Goal: Task Accomplishment & Management: Complete application form

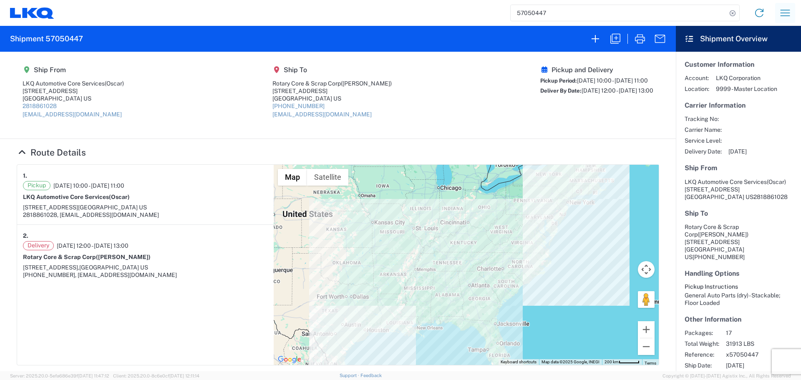
click at [785, 22] on button "button" at bounding box center [785, 13] width 20 height 20
click at [756, 55] on link "Shipment request" at bounding box center [754, 57] width 78 height 17
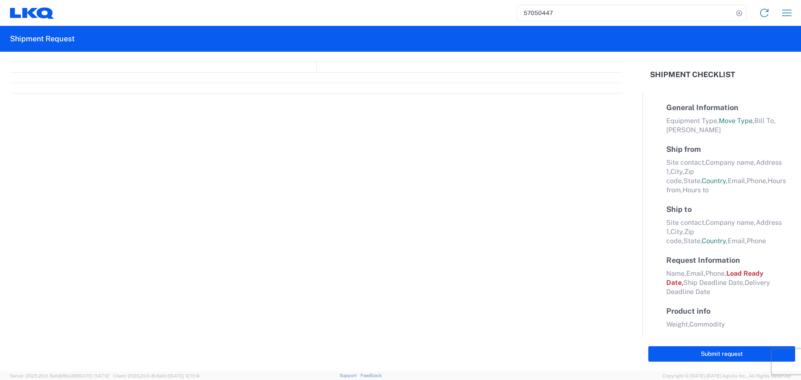
select select "FULL"
select select "LBS"
select select "IN"
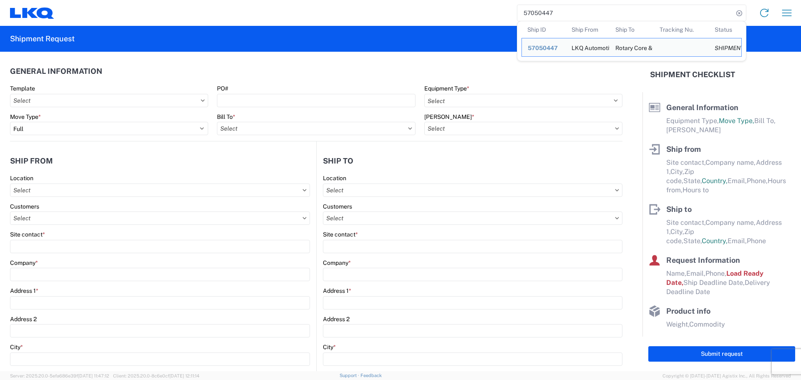
click at [533, 14] on input "57050447" at bounding box center [625, 13] width 216 height 16
paste input "23381"
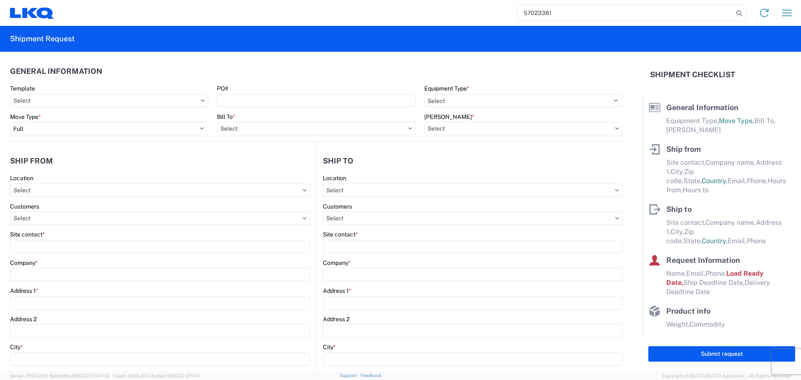
type input "57023381"
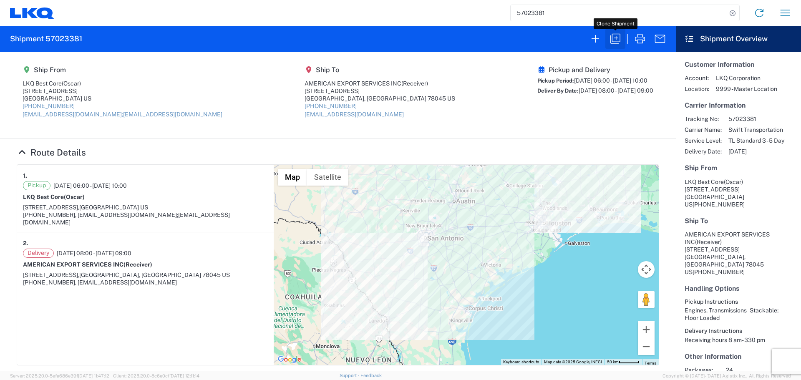
click at [620, 39] on icon "button" at bounding box center [615, 39] width 10 height 10
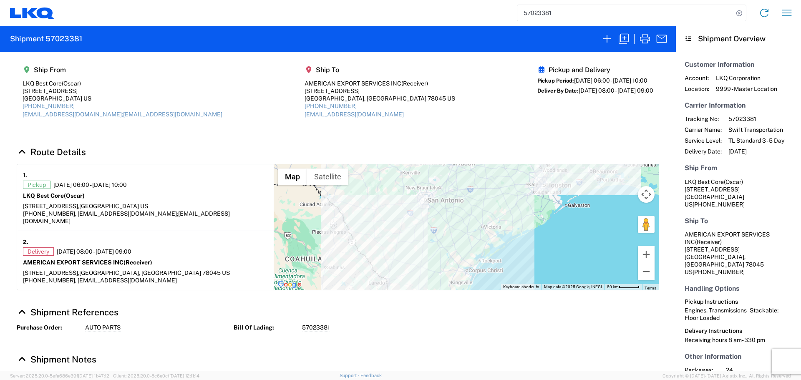
select select "FULL"
select select "US"
select select "LBS"
select select "IN"
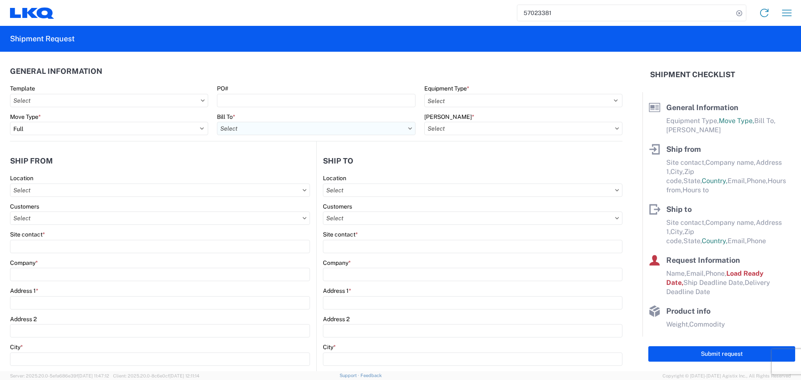
select select "STDV"
type input "Oscar"
type input "LKQ Best Core"
type input "[STREET_ADDRESS]"
type input "[GEOGRAPHIC_DATA]"
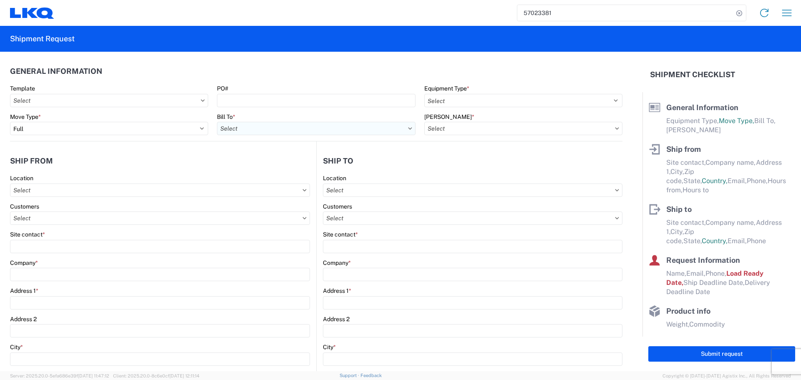
type input "77038"
type input "[EMAIL_ADDRESS][DOMAIN_NAME];[EMAIL_ADDRESS][DOMAIN_NAME]"
type input "[PHONE_NUMBER]"
type input "06:00:00"
type input "10:00:00"
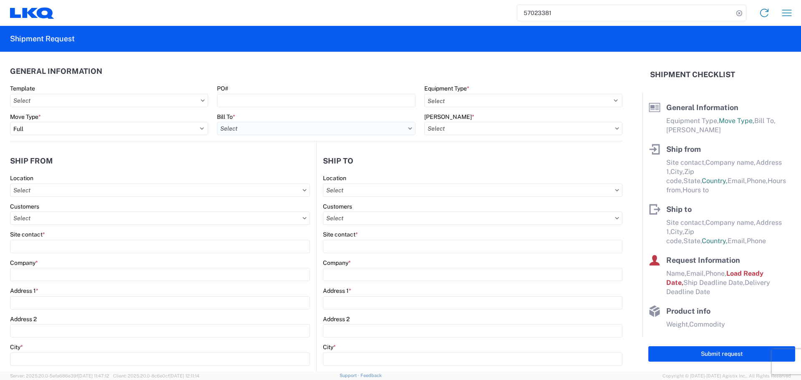
select select
type input "Receiver"
type input "AMERICAN EXPORT SERVICES INC"
type input "[STREET_ADDRESS]"
type input "Laredo"
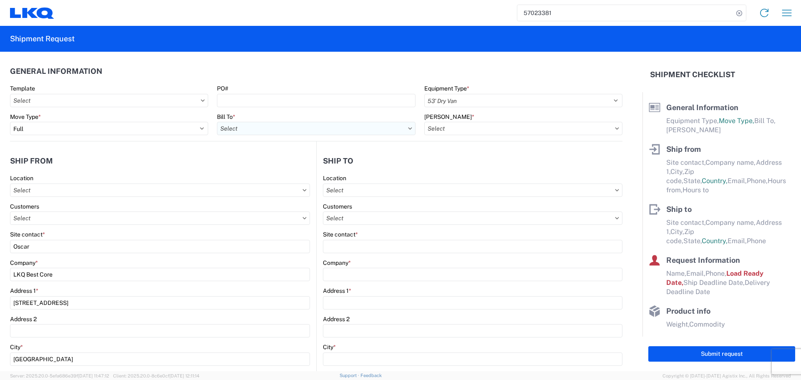
type input "78045"
type input "[EMAIL_ADDRESS][DOMAIN_NAME]"
type input "[PHONE_NUMBER]"
type input "08:00:00"
type input "09:00:00"
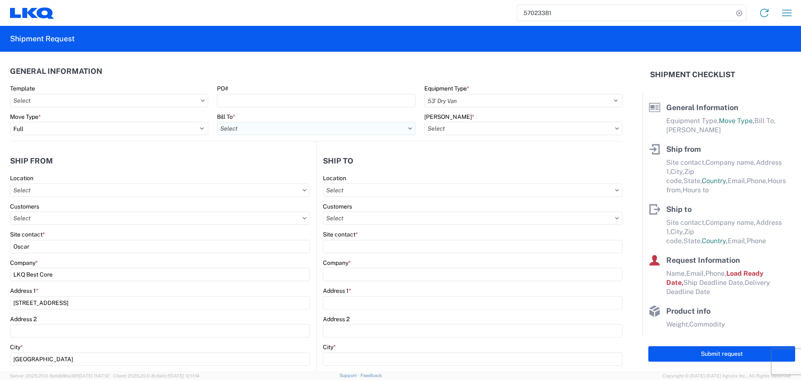
select select
type input "Oscar"
type input "[EMAIL_ADDRESS][DOMAIN_NAME]"
type input "[PHONE_NUMBER]"
type input "[DATE]"
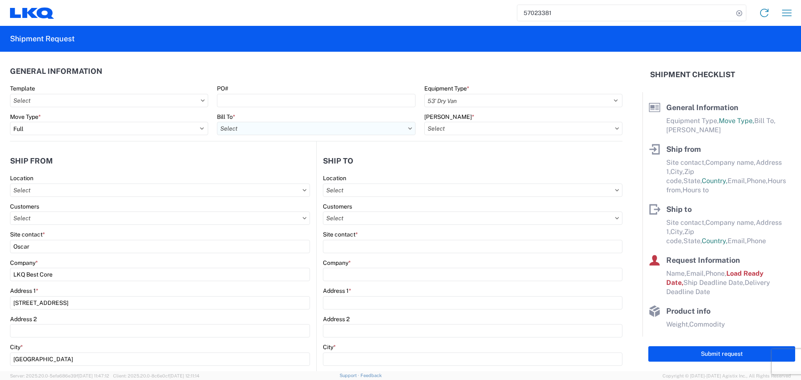
type input "[DATE]"
type textarea "Receiving hours 8 am- 330 pm"
type input "42500"
type input "Engines, Transmissions"
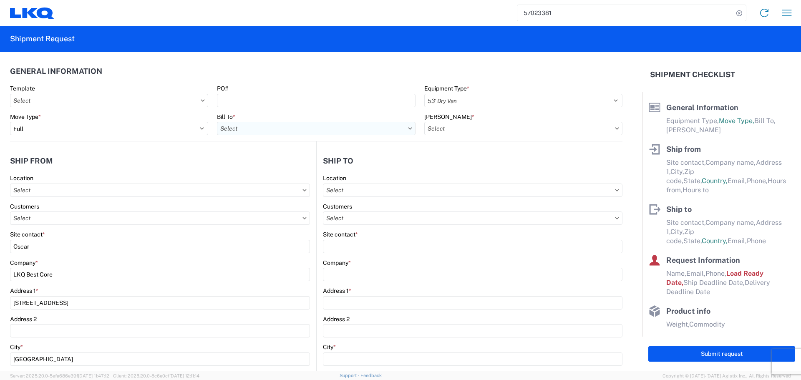
type input "24"
type input "0"
type input "40"
type input "36"
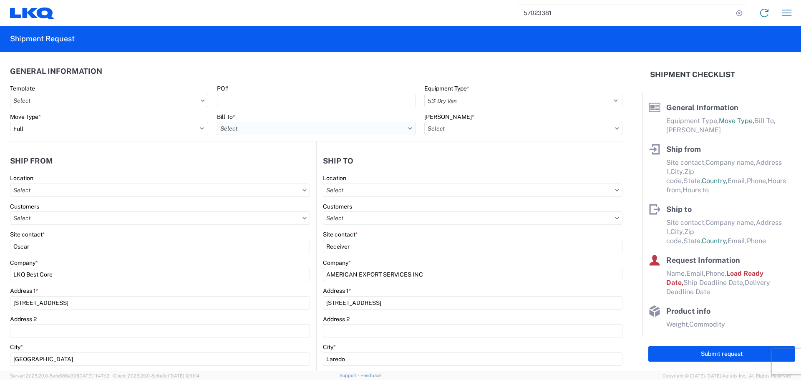
select select
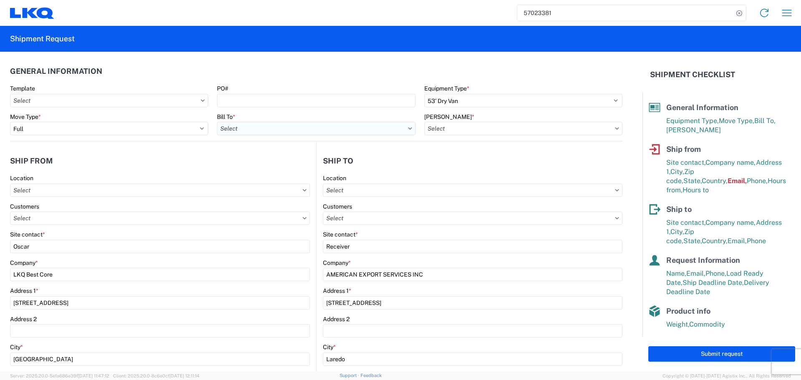
type input "1760 - LKQ Best Core"
type input "1760-6300-66000-0000 - 1760 Freight Out"
type input "1760 - LKQ Best Core"
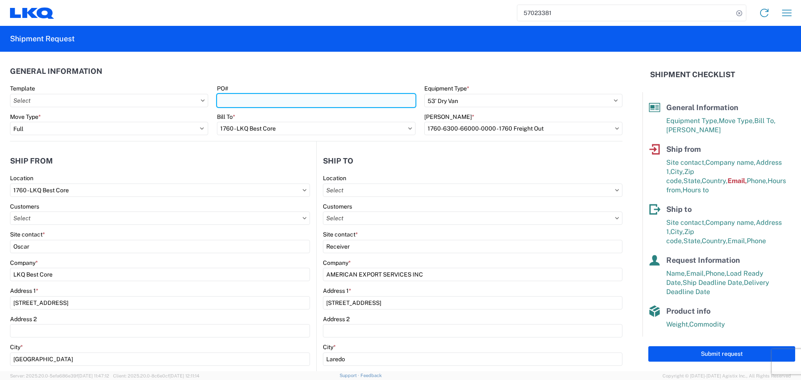
click at [245, 96] on input "PO#" at bounding box center [316, 100] width 198 height 13
type input "AUTO PARTS"
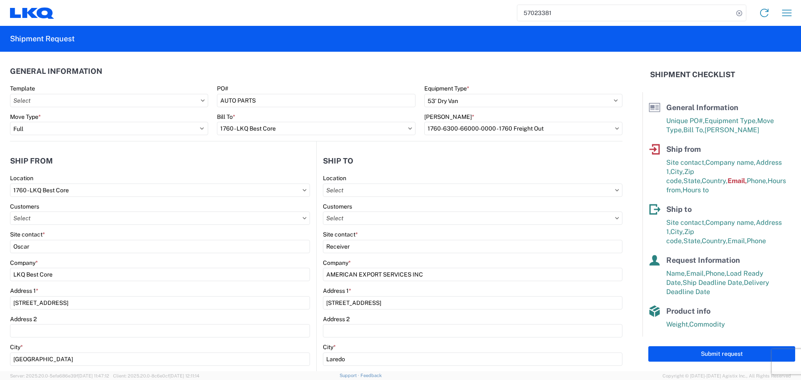
click at [274, 73] on header "General Information" at bounding box center [316, 71] width 612 height 19
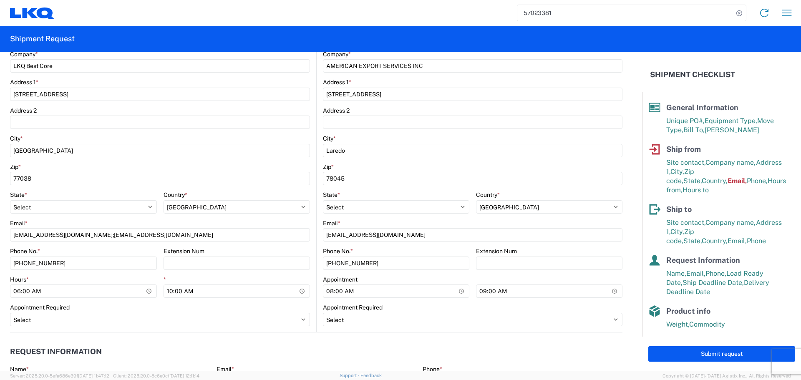
scroll to position [292, 0]
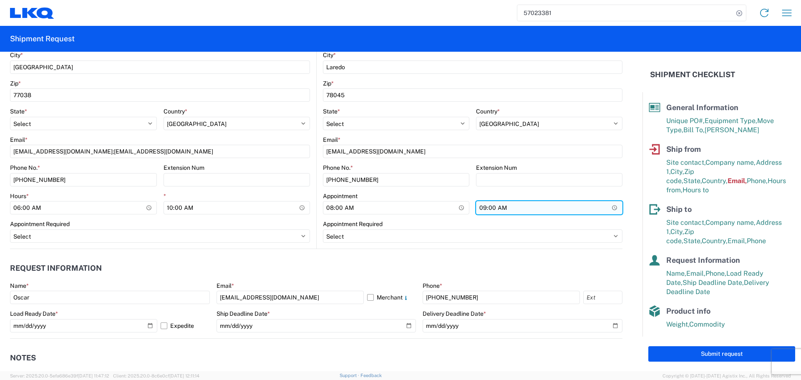
click at [611, 209] on input "09:00:00" at bounding box center [549, 207] width 146 height 13
type input "13:00"
click at [303, 260] on header "Request Information" at bounding box center [316, 268] width 612 height 19
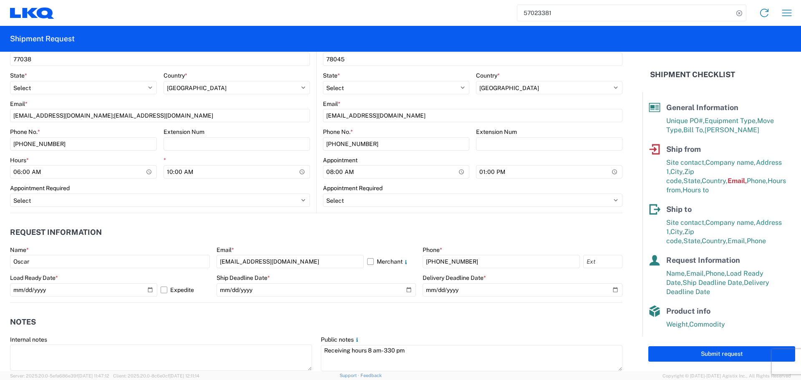
scroll to position [417, 0]
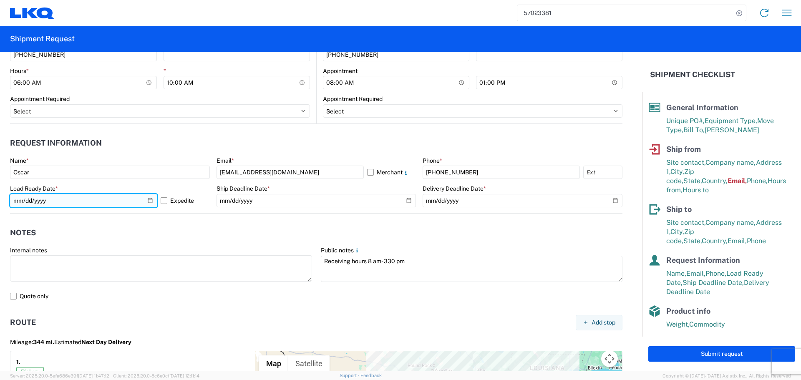
click at [151, 203] on input "[DATE]" at bounding box center [83, 200] width 147 height 13
type input "[DATE]"
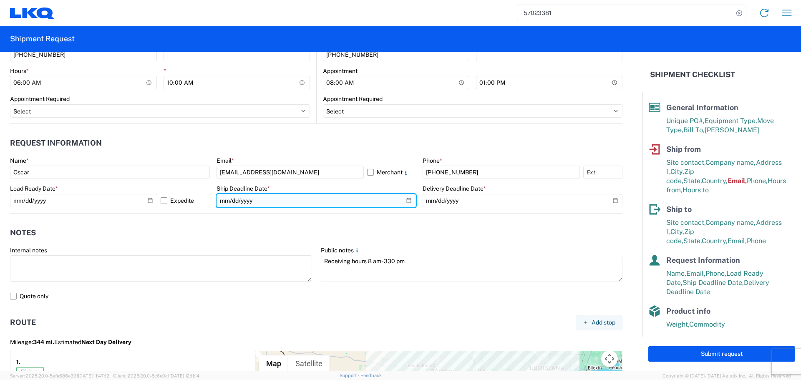
click at [405, 201] on input "[DATE]" at bounding box center [316, 200] width 200 height 13
type input "[DATE]"
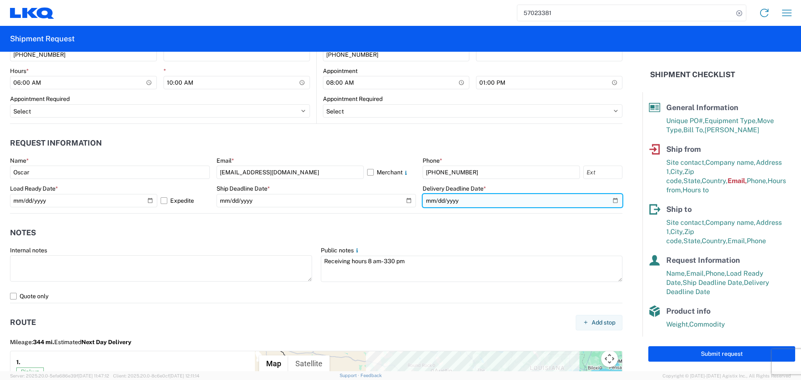
click at [607, 200] on input "[DATE]" at bounding box center [523, 200] width 200 height 13
type input "[DATE]"
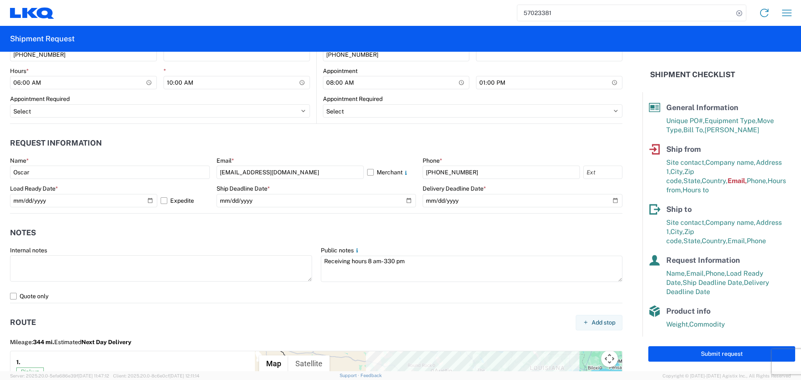
click at [375, 225] on header "Notes" at bounding box center [316, 233] width 612 height 19
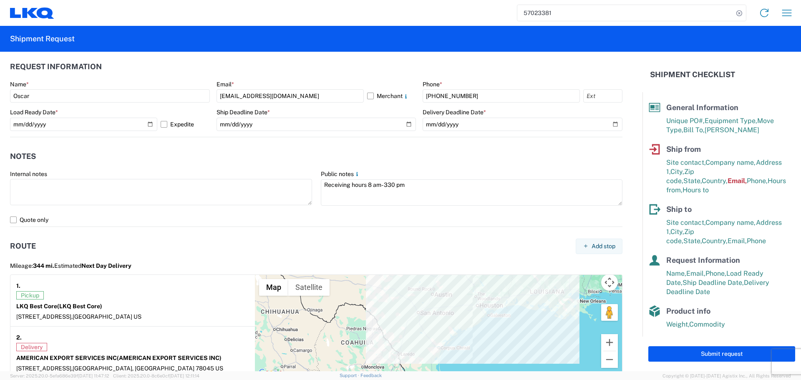
scroll to position [480, 0]
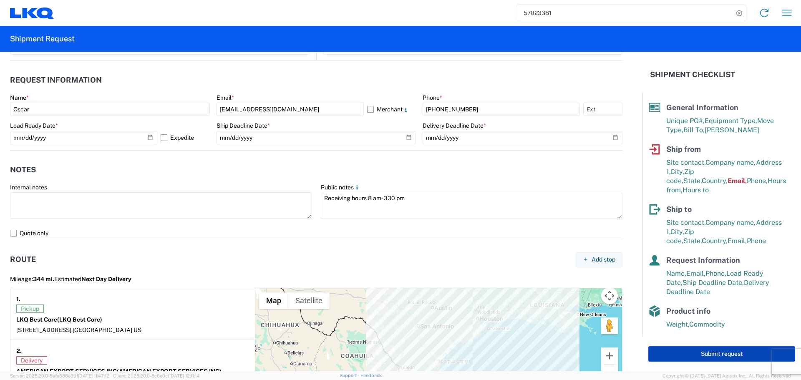
click at [712, 355] on button "Submit request" at bounding box center [721, 353] width 147 height 15
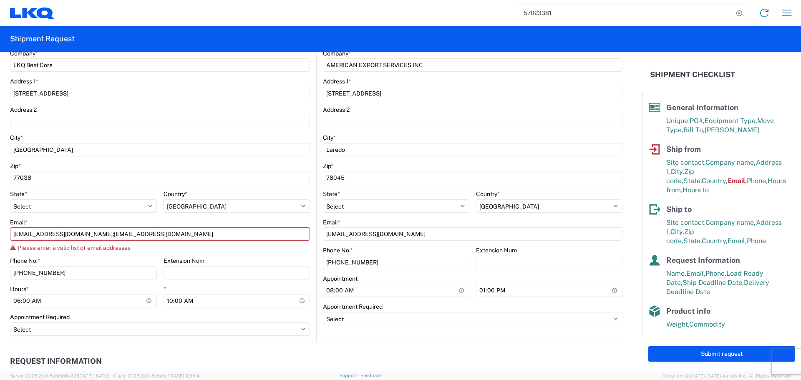
scroll to position [199, 0]
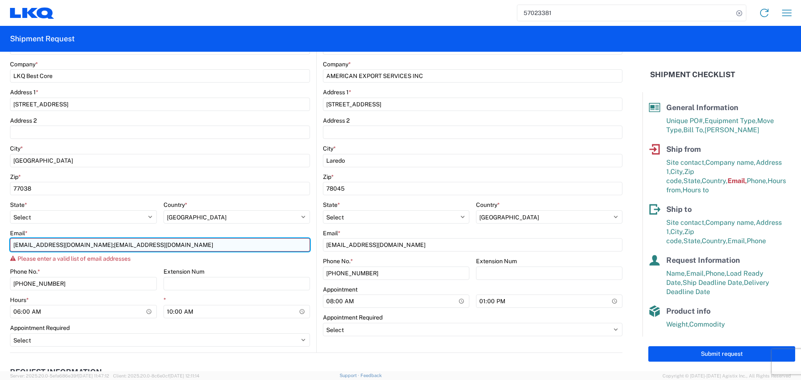
click at [103, 246] on input "[EMAIL_ADDRESS][DOMAIN_NAME];[EMAIL_ADDRESS][DOMAIN_NAME]" at bounding box center [160, 244] width 300 height 13
type input "[EMAIL_ADDRESS][DOMAIN_NAME]"
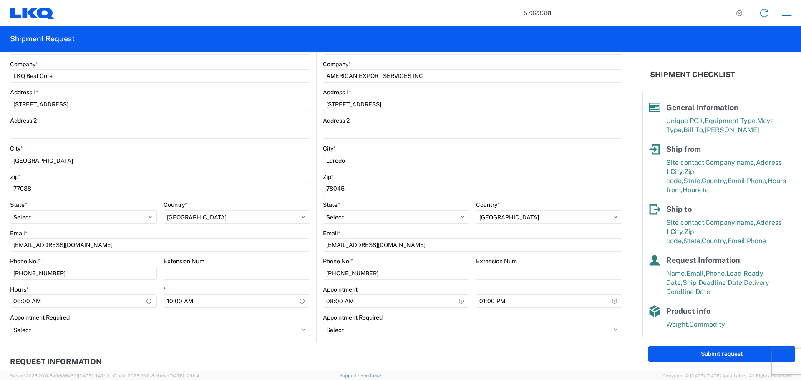
click at [113, 229] on agx-form-control-wrapper-v2 "State * Select [US_STATE] [US_STATE] [US_STATE] [US_STATE] Armed Forces America…" at bounding box center [83, 215] width 147 height 28
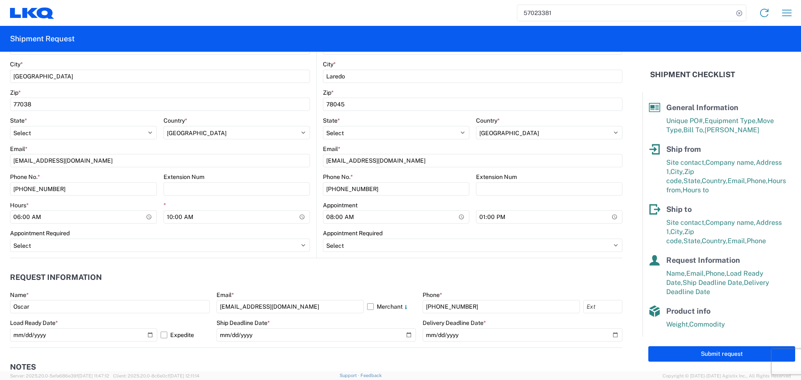
scroll to position [449, 0]
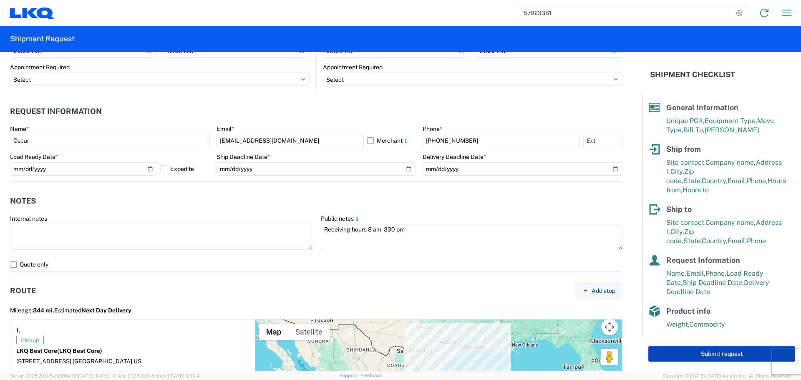
click at [705, 350] on button "Submit request" at bounding box center [721, 353] width 147 height 15
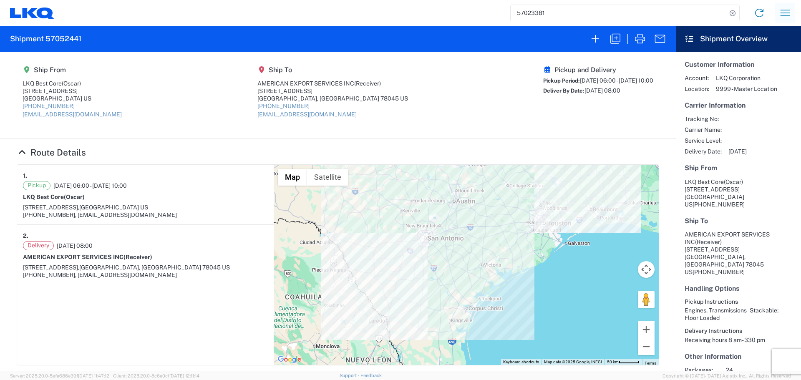
click at [787, 11] on icon "button" at bounding box center [784, 12] width 13 height 13
click at [756, 60] on link "Shipment request" at bounding box center [754, 57] width 78 height 17
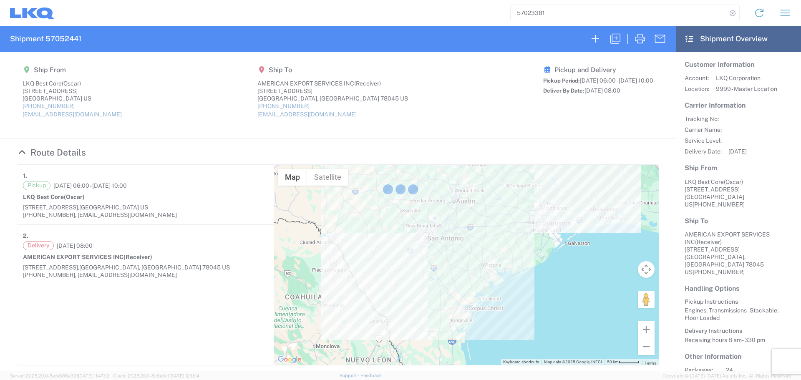
select select "FULL"
select select "US"
select select "LBS"
select select "IN"
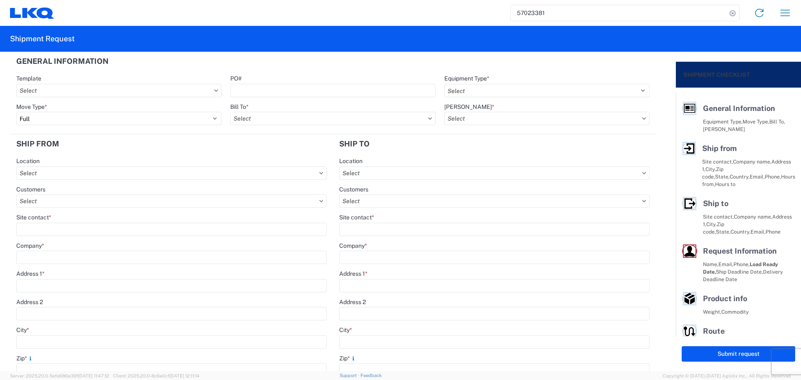
click at [532, 15] on input "57023381" at bounding box center [619, 13] width 216 height 16
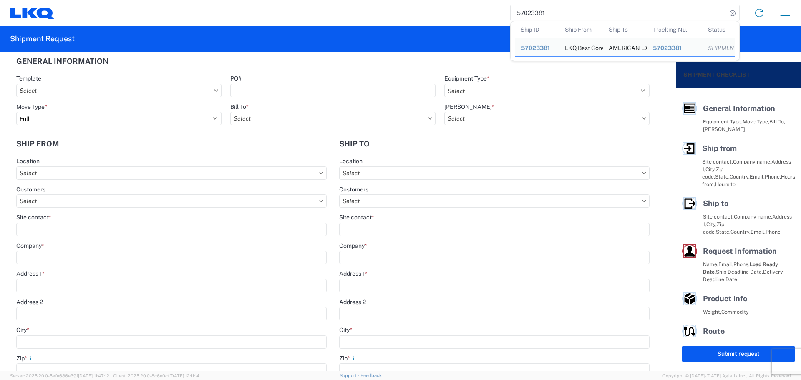
click at [532, 15] on input "57023381" at bounding box center [619, 13] width 216 height 16
paste input "6880424"
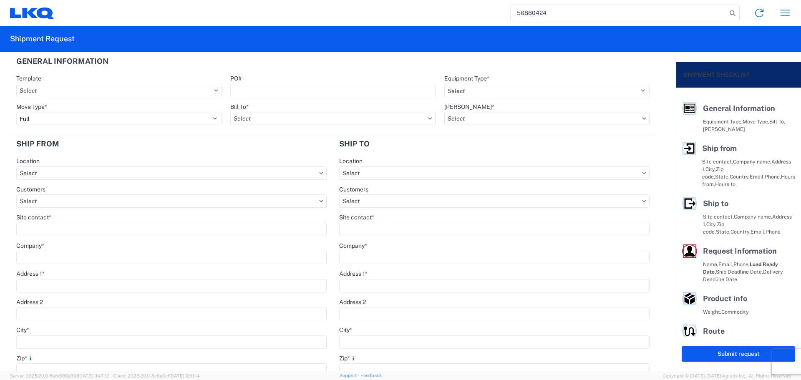
type input "56880424"
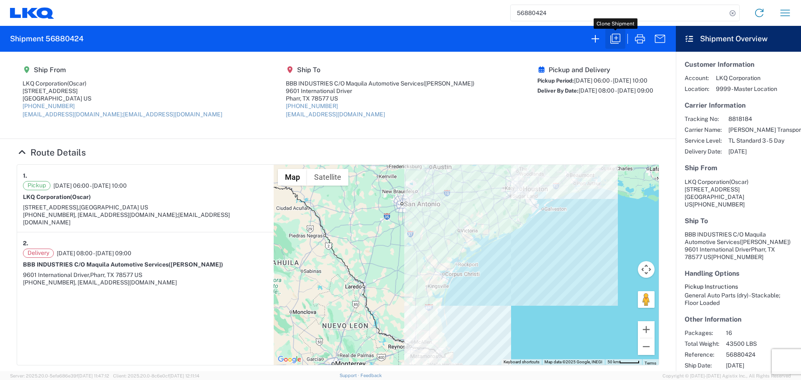
click at [622, 33] on button "button" at bounding box center [615, 39] width 20 height 20
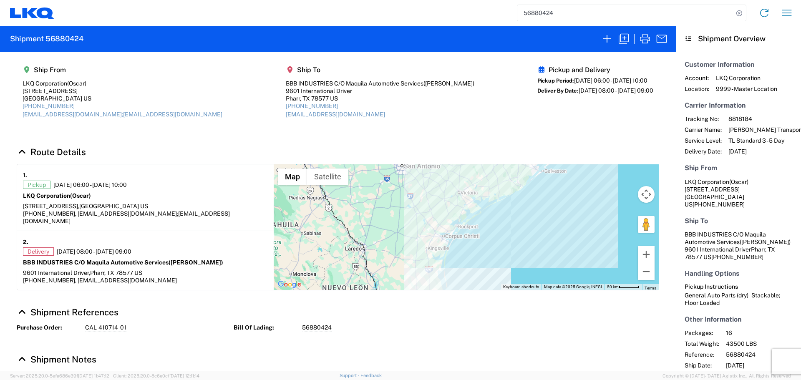
select select "FULL"
select select "US"
select select "LBS"
select select "IN"
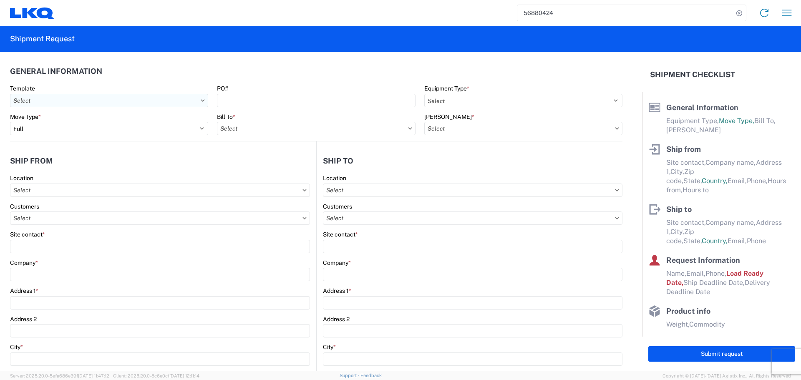
select select "STDV"
type input "Oscar"
type input "LKQ Corporation"
type input "[STREET_ADDRESS]"
type input "[GEOGRAPHIC_DATA]"
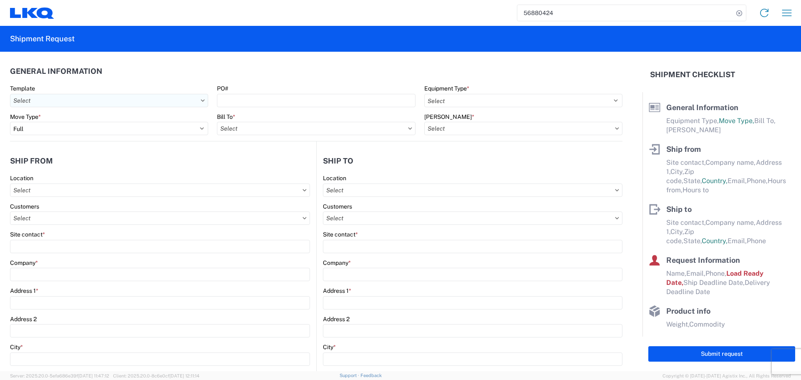
type input "77038"
type input "[EMAIL_ADDRESS][DOMAIN_NAME];[EMAIL_ADDRESS][DOMAIN_NAME]"
type input "[PHONE_NUMBER]"
type input "06:00:00"
type input "10:00:00"
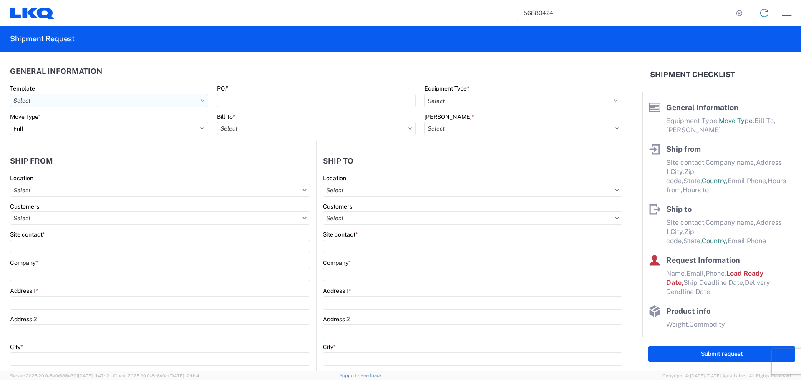
select select
type input "[PERSON_NAME]"
type input "BBB INDUSTRIES C/O Maquila Automotive Services"
type input "9601 International Driver"
type input "[PERSON_NAME]"
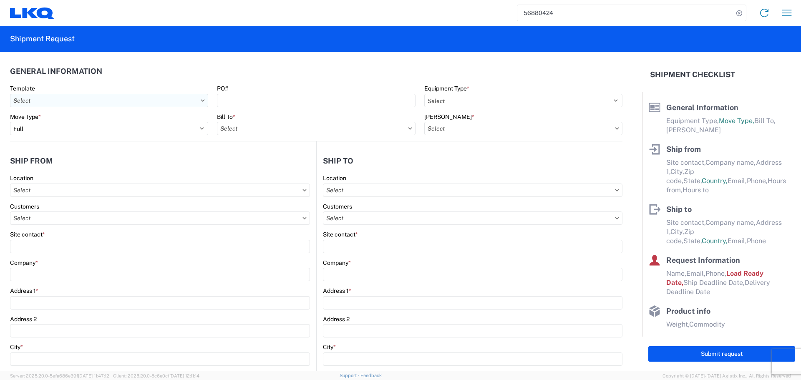
type input "78577"
type input "[EMAIL_ADDRESS][DOMAIN_NAME]"
type input "[PHONE_NUMBER]"
type input "08:00:00"
type input "09:00:00"
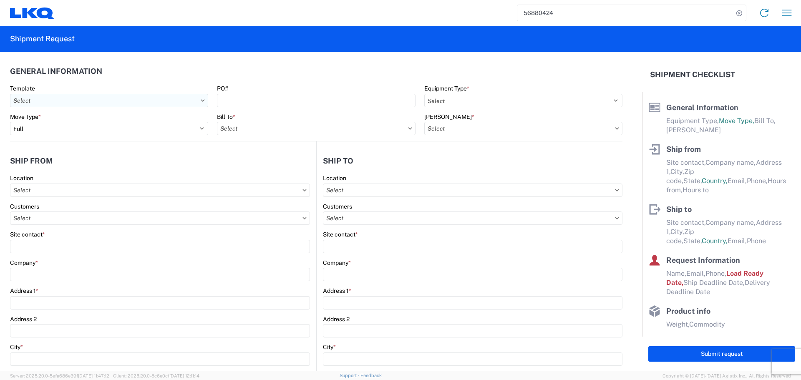
select select
type input "Oscar"
type input "[EMAIL_ADDRESS][DOMAIN_NAME]"
type input "[PHONE_NUMBER]"
type input "[DATE]"
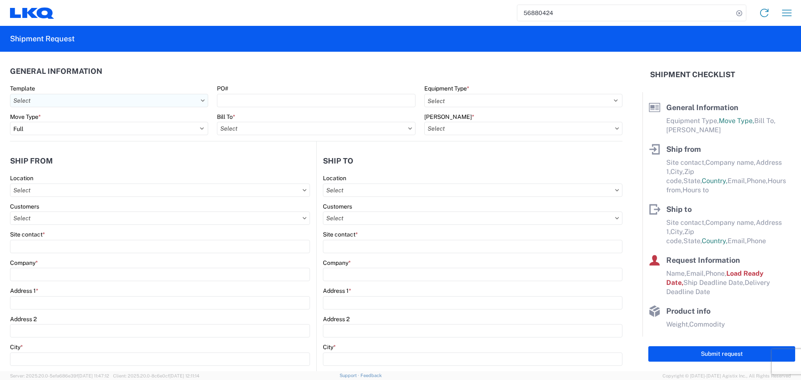
type input "[DATE]"
type input "43500"
type input "General Auto Parts (dry)"
type input "16"
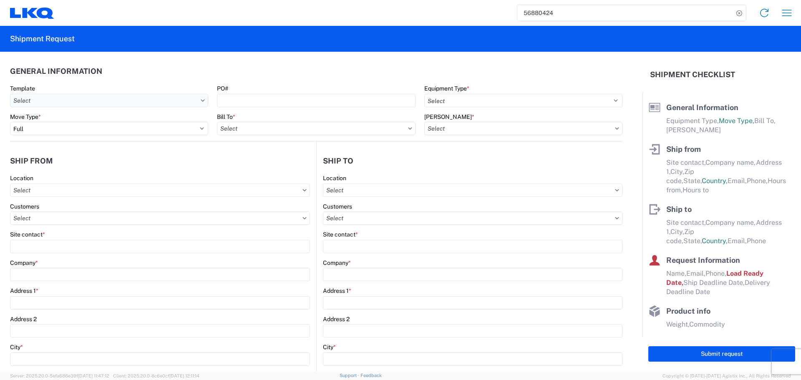
type input "0"
type input "3.33"
type input "3"
select select "FT"
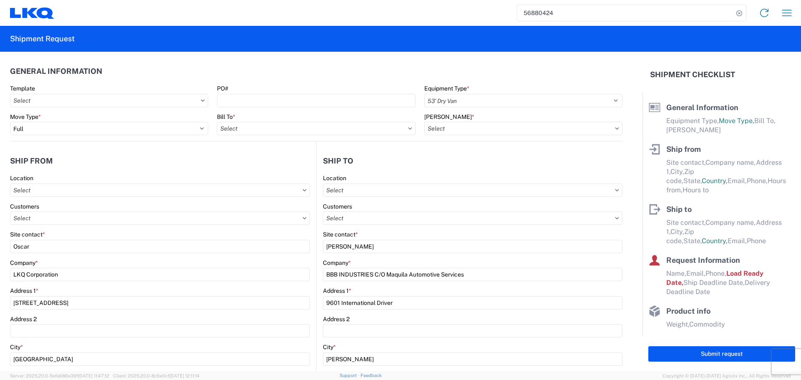
select select
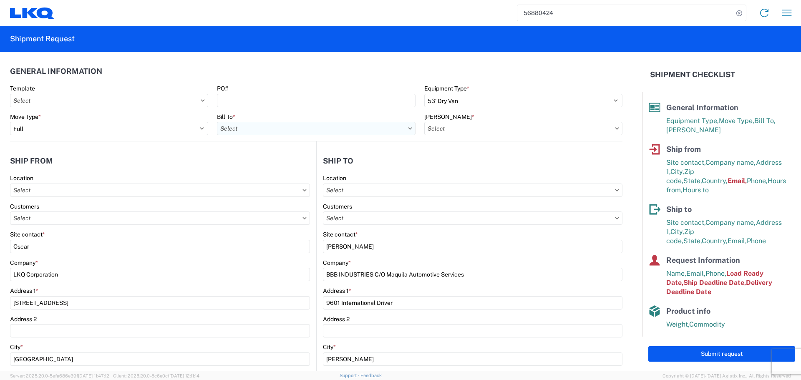
type input "1760 - LKQ Best Core"
type input "1760-6300-66000-0000 - 1760 Freight Out"
type input "1760 - LKQ Best Core"
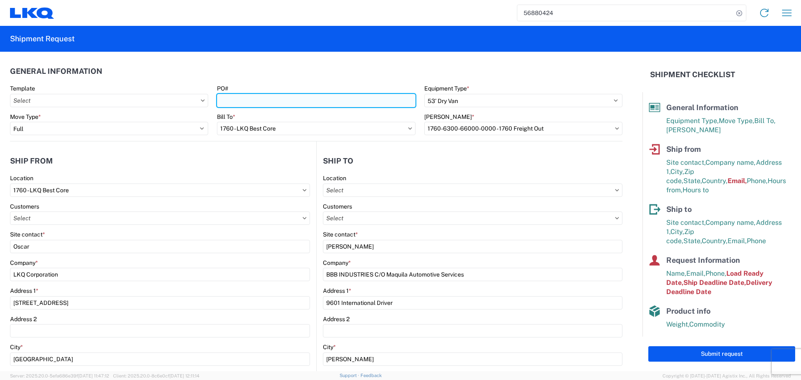
click at [257, 94] on input "PO#" at bounding box center [316, 100] width 198 height 13
type input "CAL-410714-10"
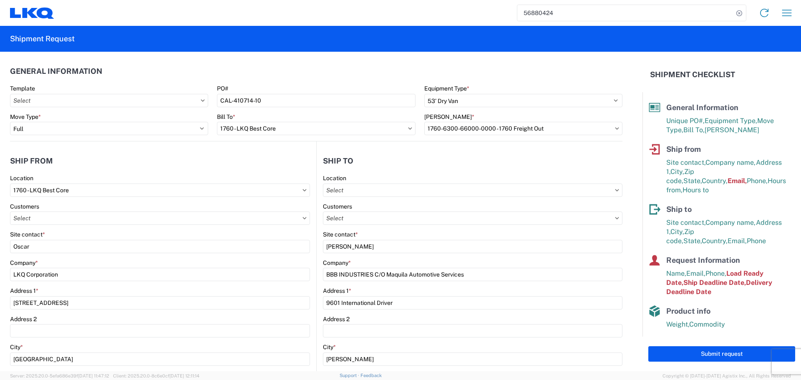
click at [294, 73] on header "General Information" at bounding box center [316, 71] width 612 height 19
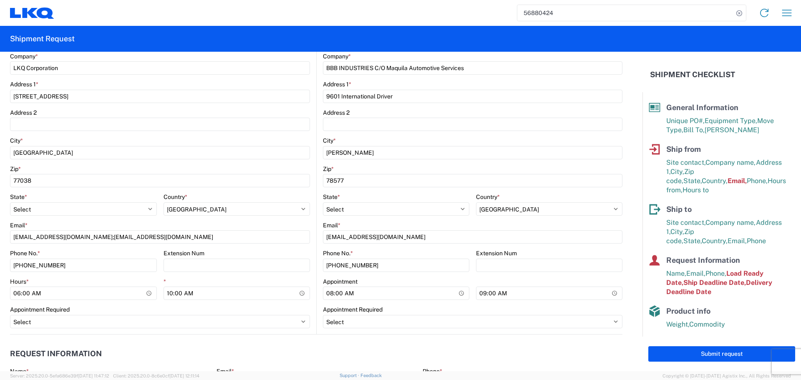
scroll to position [209, 0]
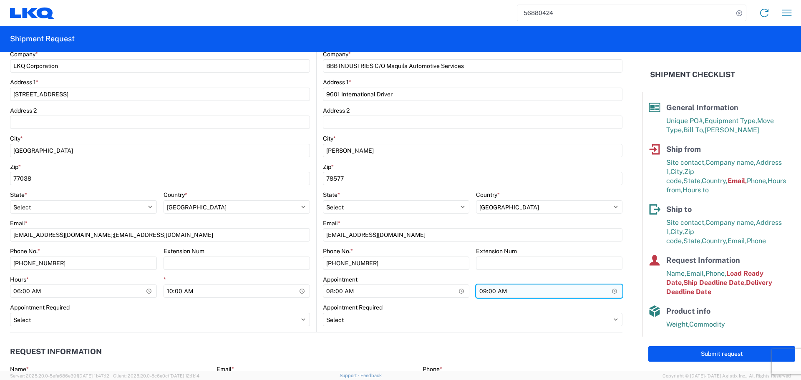
click at [608, 294] on input "09:00:00" at bounding box center [549, 290] width 146 height 13
click at [467, 302] on div "Appointment 08:00:00 01:00" at bounding box center [472, 290] width 299 height 28
click at [607, 293] on input "01:00" at bounding box center [549, 290] width 146 height 13
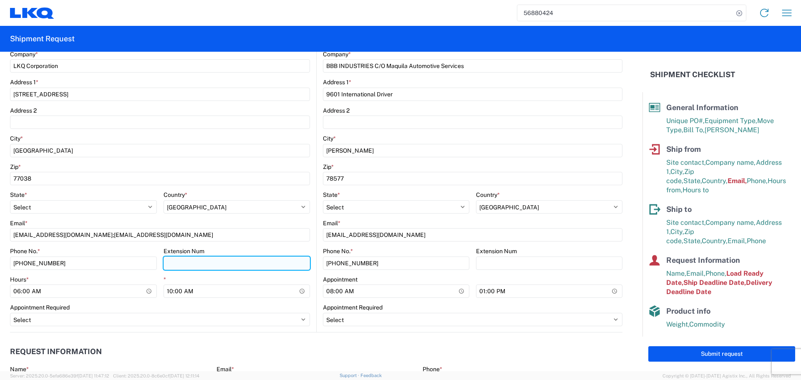
type input "13:00"
click at [267, 269] on input "Extension Num" at bounding box center [236, 263] width 147 height 13
click at [294, 277] on div "*" at bounding box center [236, 280] width 147 height 8
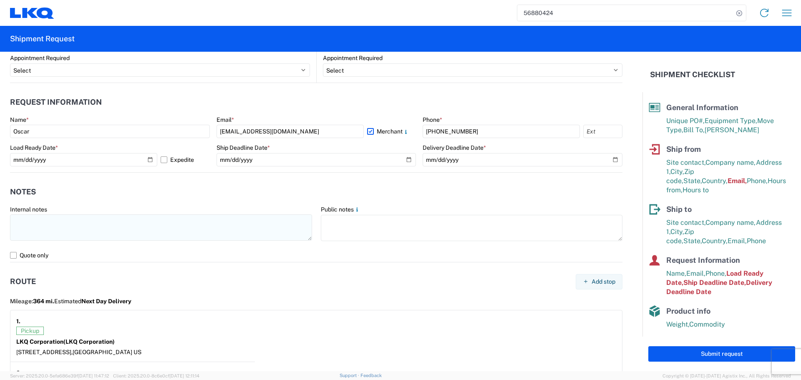
scroll to position [459, 0]
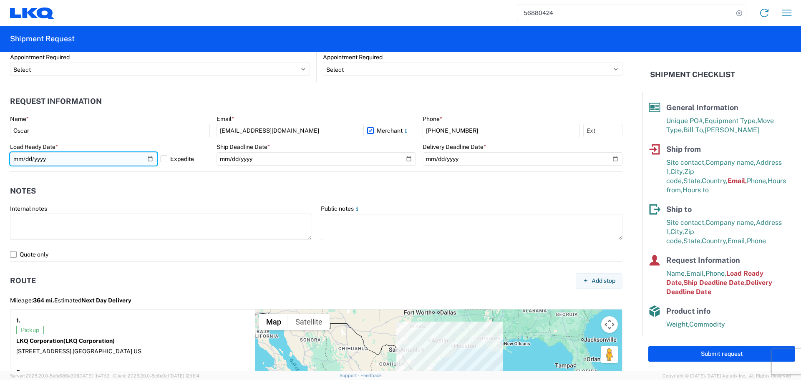
click at [149, 159] on input "[DATE]" at bounding box center [83, 158] width 147 height 13
type input "[DATE]"
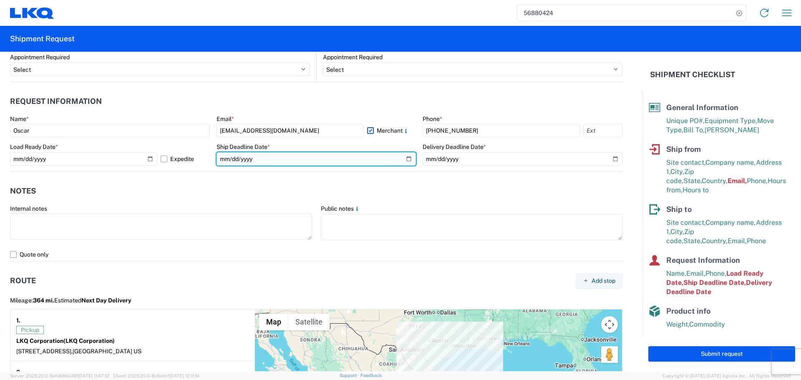
click at [402, 155] on input "[DATE]" at bounding box center [316, 158] width 200 height 13
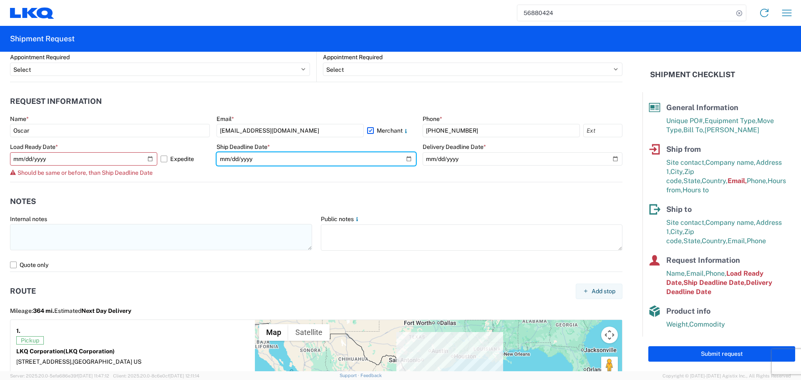
type input "[DATE]"
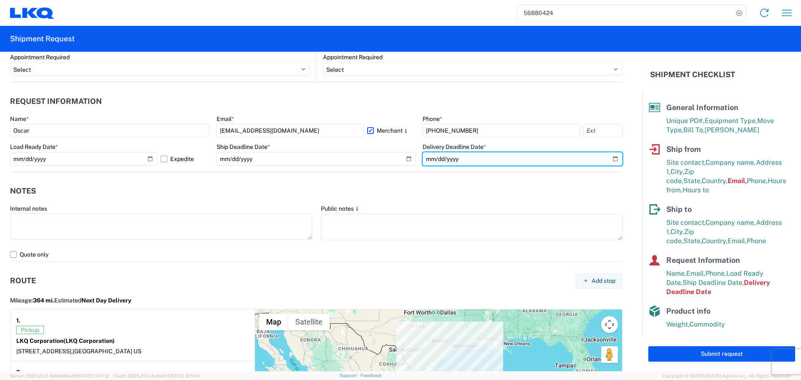
click at [601, 159] on input "[DATE]" at bounding box center [523, 158] width 200 height 13
click at [608, 158] on input "[DATE]" at bounding box center [523, 158] width 200 height 13
type input "[DATE]"
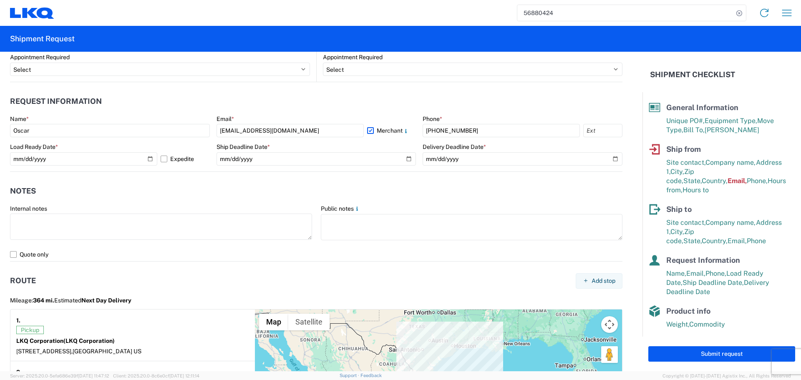
click at [420, 190] on header "Notes" at bounding box center [316, 191] width 612 height 19
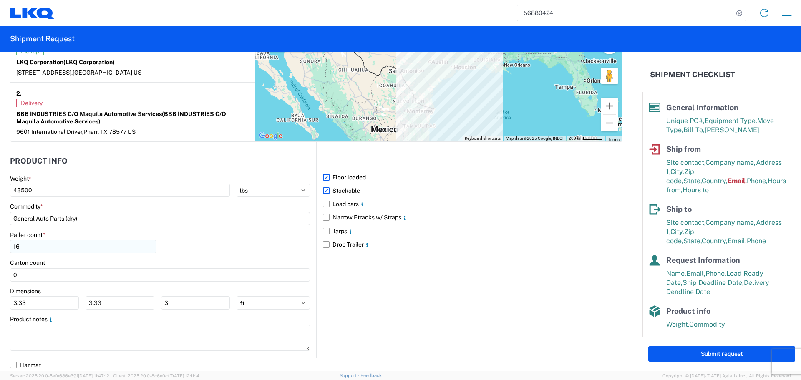
scroll to position [738, 0]
click at [44, 310] on main "Weight * 43500 kgs lbs Commodity * General Auto Parts (dry) Pallet count * 16 C…" at bounding box center [163, 266] width 306 height 184
click at [50, 305] on input "3.33" at bounding box center [44, 302] width 69 height 13
type input "3"
type input "40"
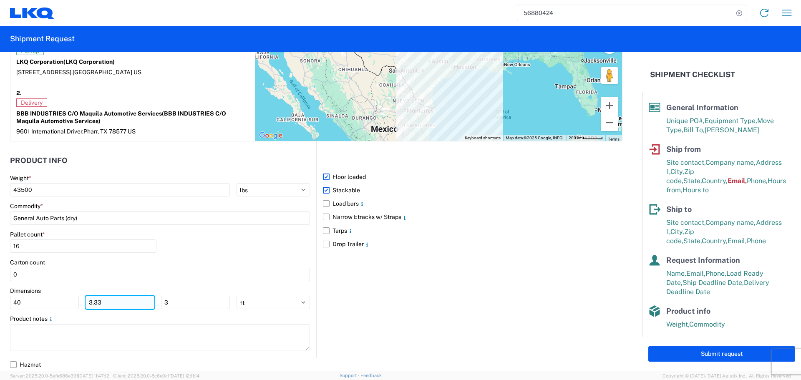
click at [94, 305] on input "3.33" at bounding box center [120, 302] width 69 height 13
click at [105, 303] on input "3.33" at bounding box center [120, 302] width 69 height 13
type input "3"
type input "40"
click at [190, 302] on input "3" at bounding box center [195, 302] width 69 height 13
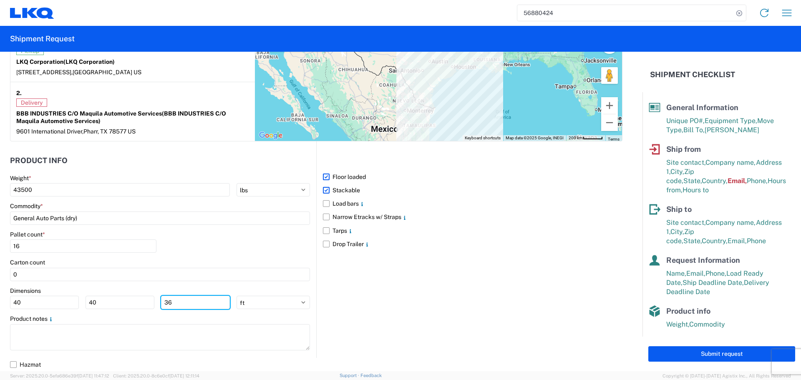
type input "36"
click at [207, 254] on div "Pallet count * 16" at bounding box center [160, 245] width 300 height 28
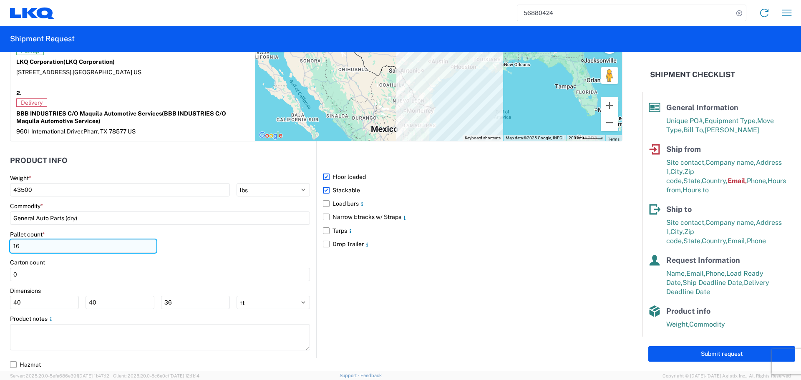
click at [35, 246] on input "16" at bounding box center [83, 245] width 146 height 13
type input "12"
click at [230, 235] on div "Pallet count * 12" at bounding box center [160, 245] width 300 height 28
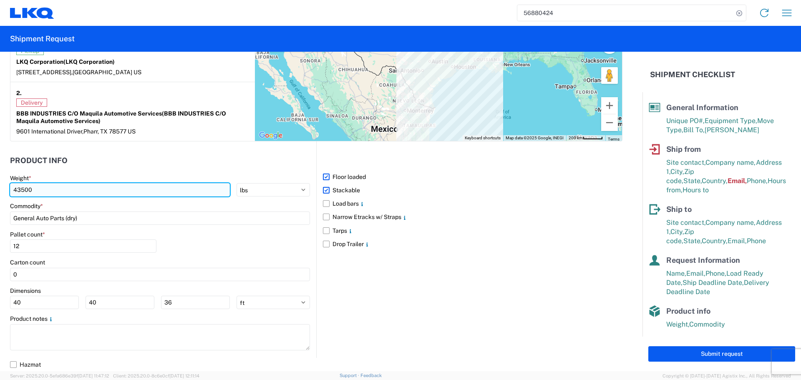
click at [73, 191] on input "43500" at bounding box center [120, 189] width 220 height 13
type input "4"
type input "26902"
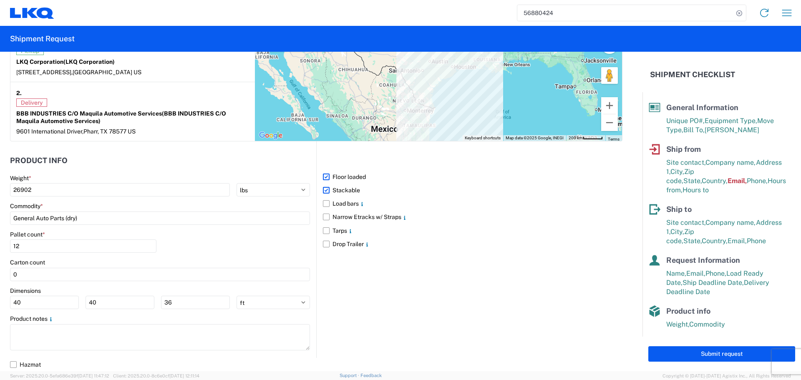
drag, startPoint x: 192, startPoint y: 153, endPoint x: 212, endPoint y: 144, distance: 21.8
click at [192, 153] on header "Product Info" at bounding box center [163, 160] width 306 height 19
click at [202, 250] on div "Pallet count * 12" at bounding box center [160, 245] width 300 height 28
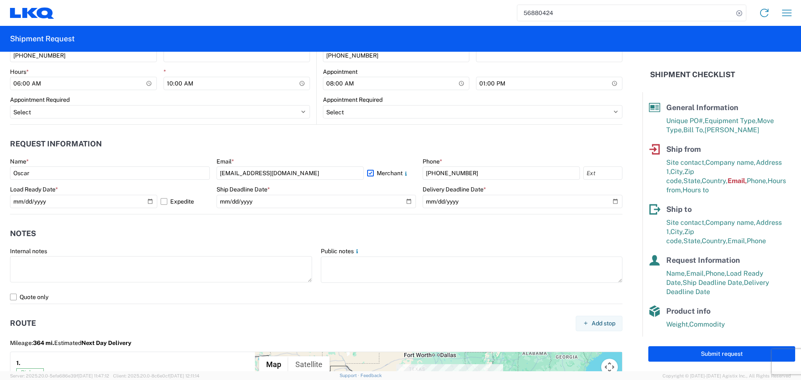
scroll to position [404, 0]
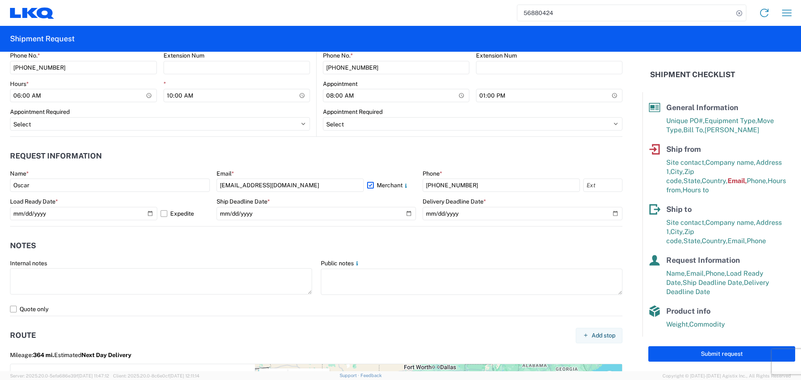
click at [226, 252] on header "Notes" at bounding box center [316, 245] width 612 height 19
click at [351, 249] on header "Notes" at bounding box center [316, 245] width 612 height 19
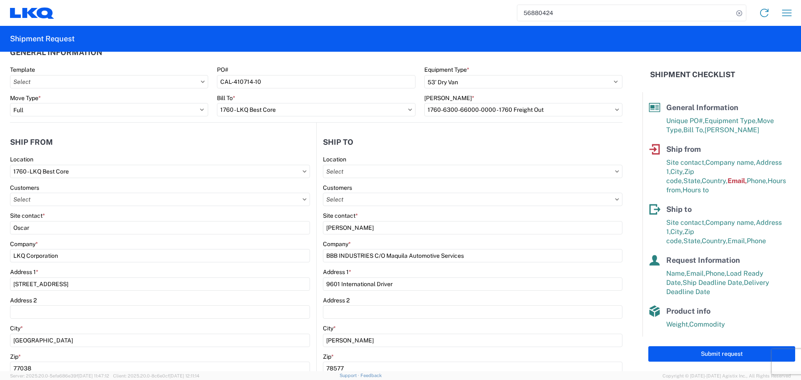
scroll to position [0, 0]
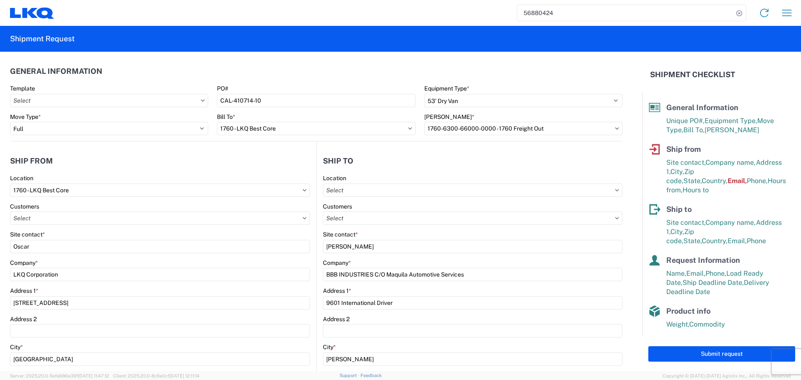
click at [250, 156] on header "Ship from" at bounding box center [163, 160] width 306 height 19
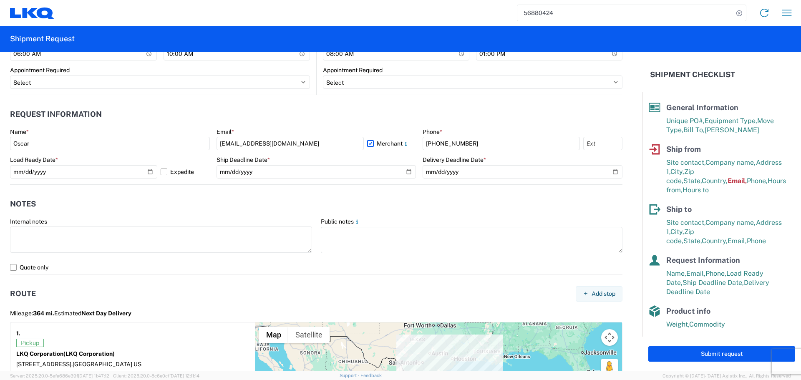
scroll to position [237, 0]
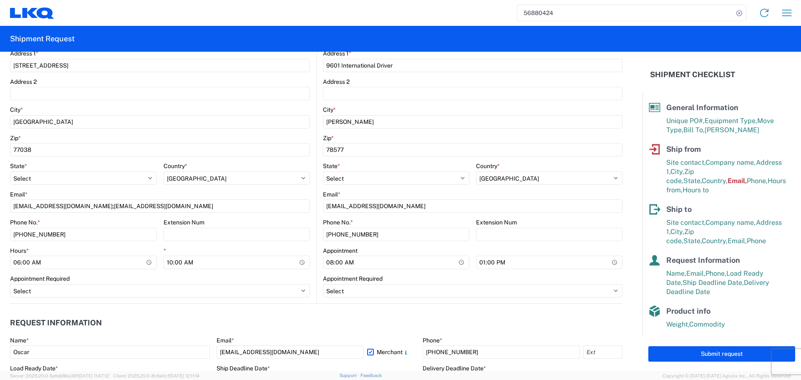
click at [317, 293] on main "Location Customers Site contact * [PERSON_NAME] Company * BBB INDUSTRIES C/O Ma…" at bounding box center [470, 120] width 306 height 366
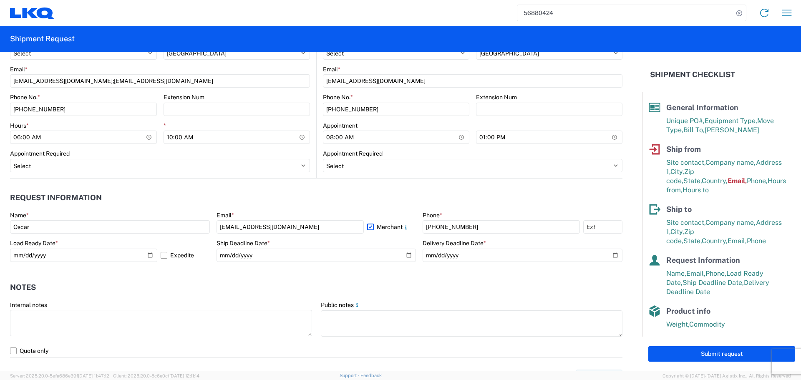
scroll to position [196, 0]
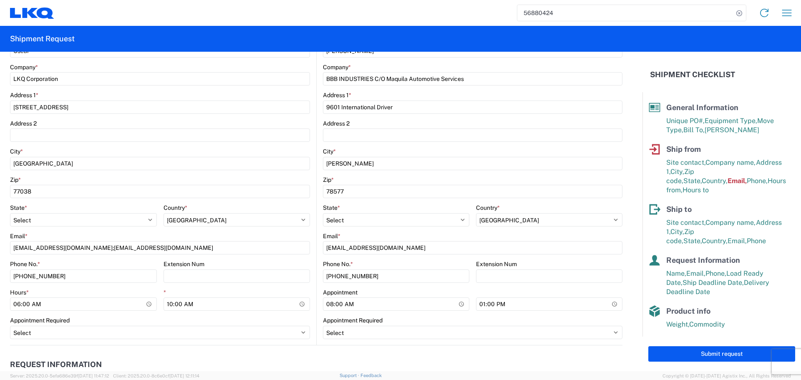
click at [75, 240] on div "Email * [EMAIL_ADDRESS][DOMAIN_NAME];[EMAIL_ADDRESS][DOMAIN_NAME]" at bounding box center [160, 243] width 300 height 23
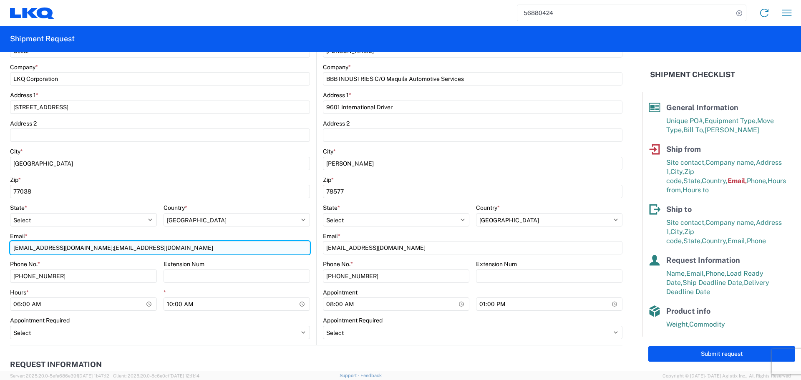
click at [75, 250] on input "[EMAIL_ADDRESS][DOMAIN_NAME];[EMAIL_ADDRESS][DOMAIN_NAME]" at bounding box center [160, 247] width 300 height 13
type input "[EMAIL_ADDRESS][DOMAIN_NAME]"
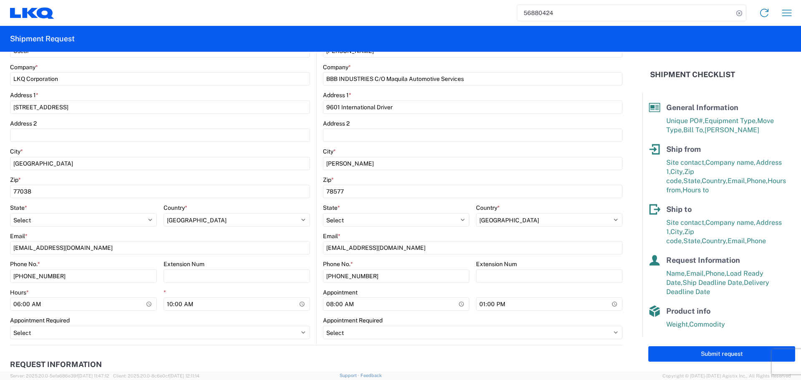
click at [307, 231] on main "1760 Location 1760 - LKQ Best Core Customers Site contact * Oscar Company * LKQ…" at bounding box center [163, 162] width 306 height 366
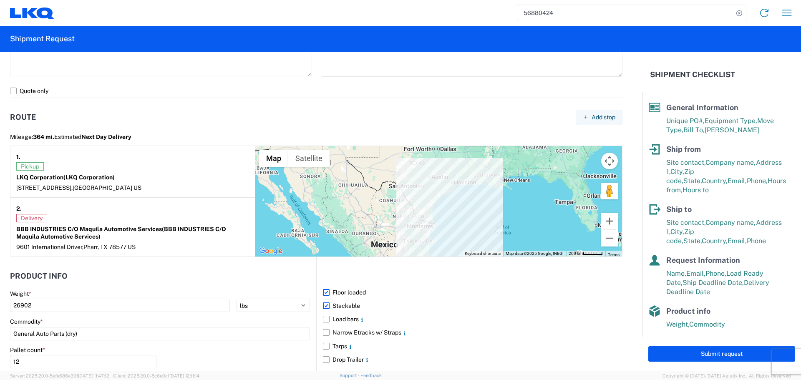
scroll to position [738, 0]
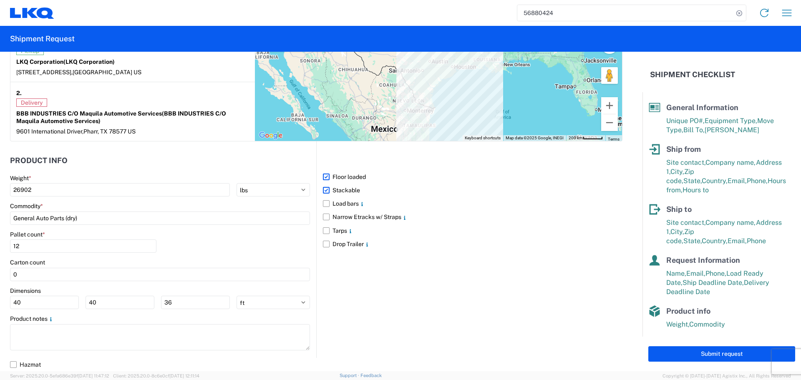
click at [697, 365] on div "Submit request" at bounding box center [721, 354] width 158 height 35
click at [710, 366] on div "Submit request" at bounding box center [721, 354] width 158 height 35
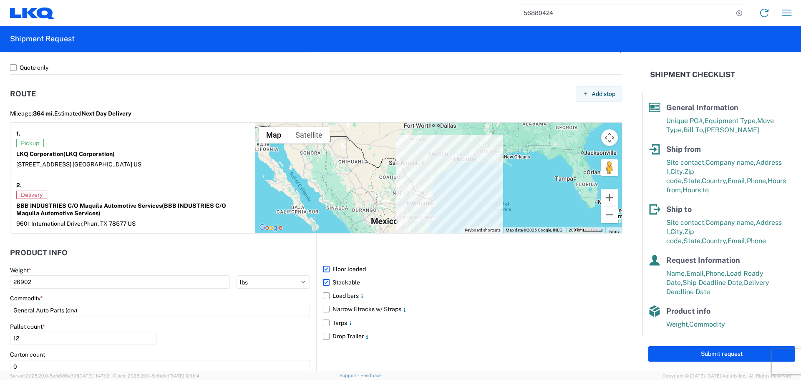
scroll to position [529, 0]
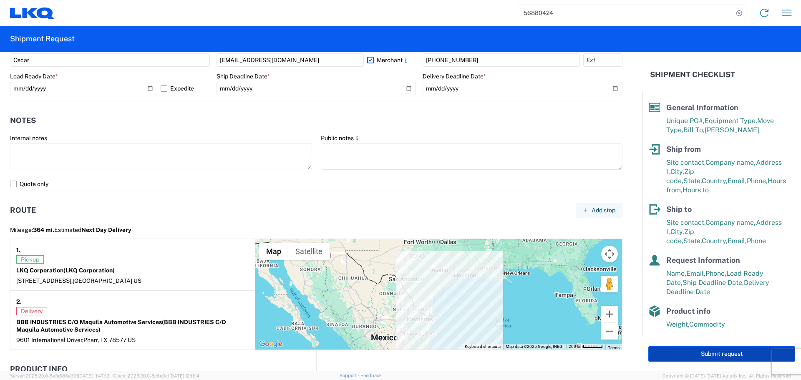
click at [726, 357] on button "Submit request" at bounding box center [721, 353] width 147 height 15
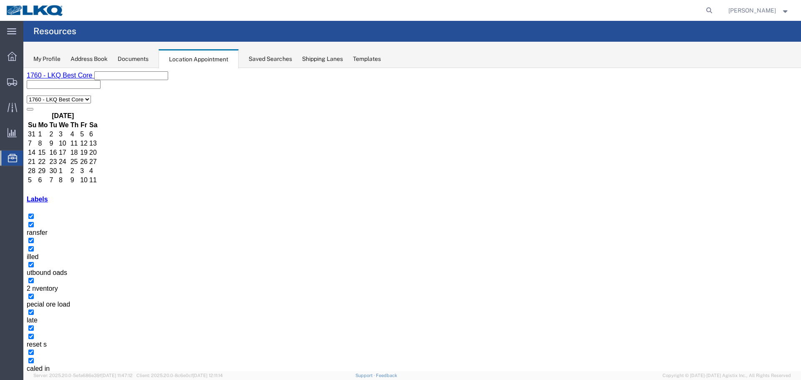
scroll to position [125, 0]
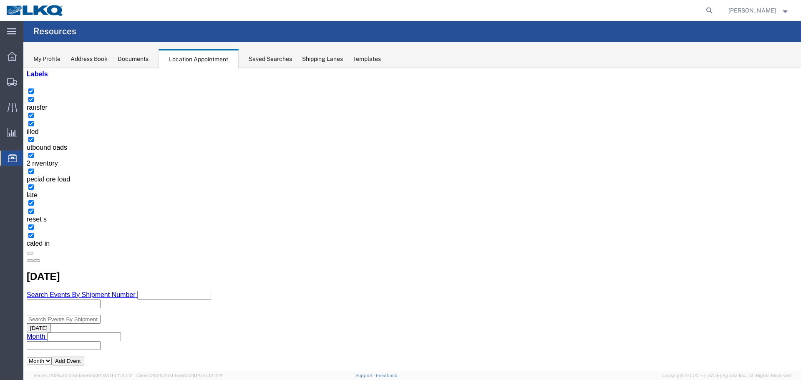
select select "1"
select select
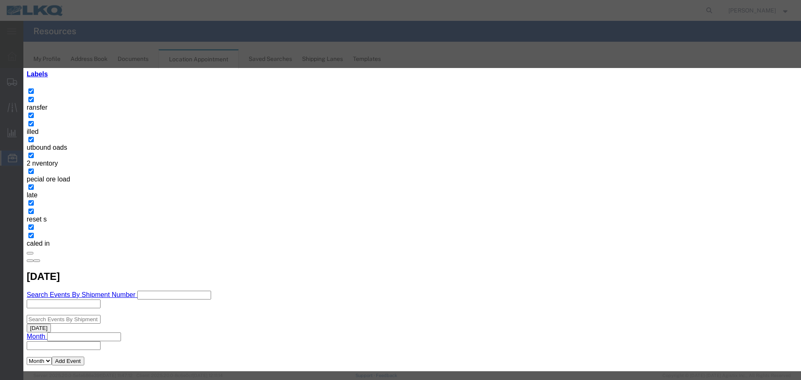
type input "57052441 MX SWIFT"
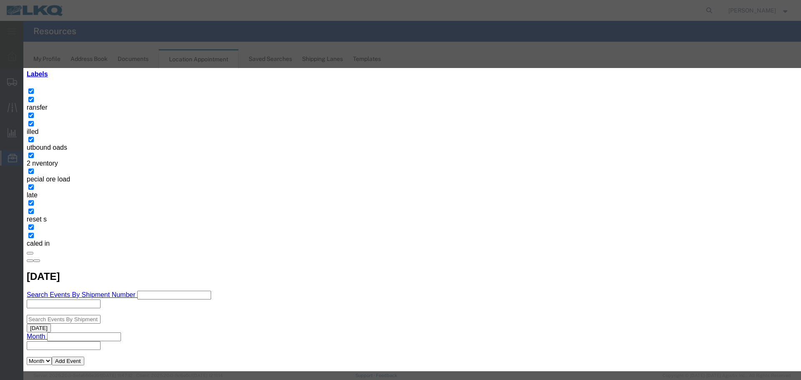
type input "2:15 PM"
type input "O"
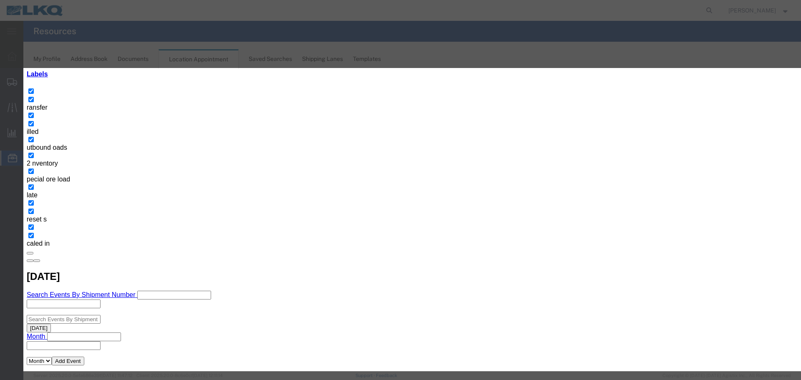
select select "80"
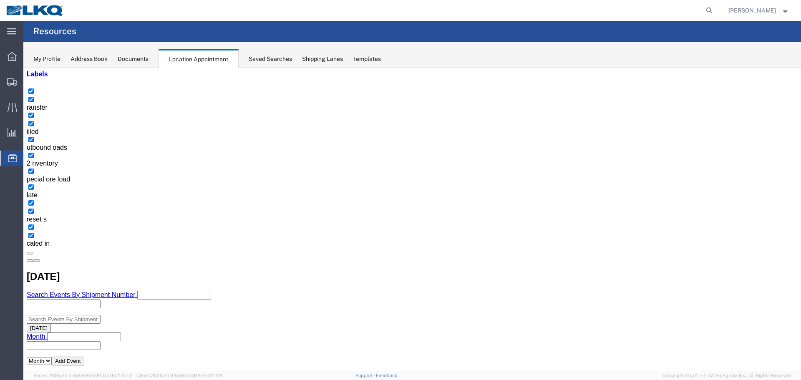
scroll to position [0, 0]
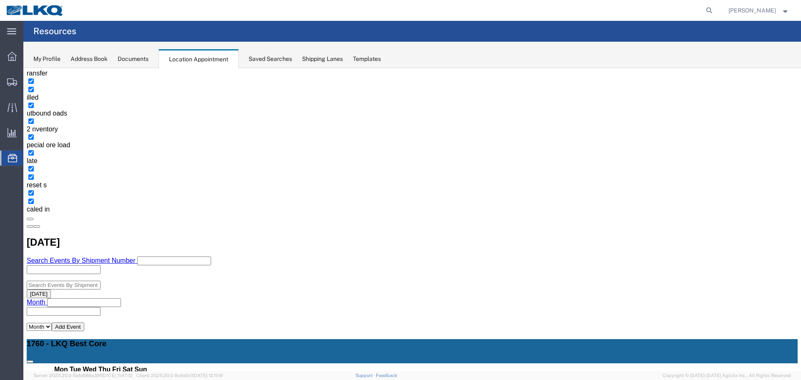
scroll to position [167, 0]
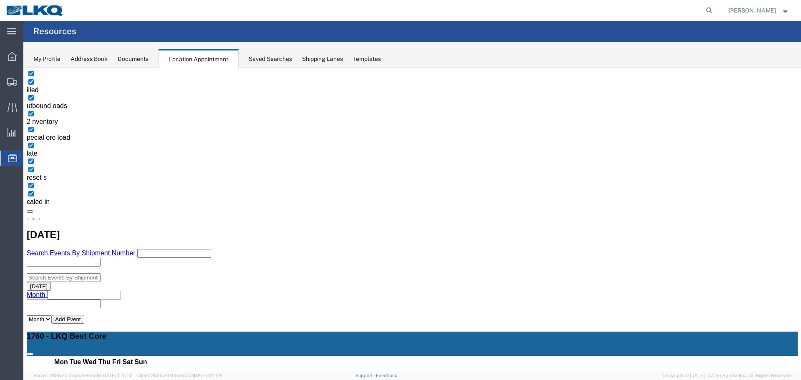
select select "1"
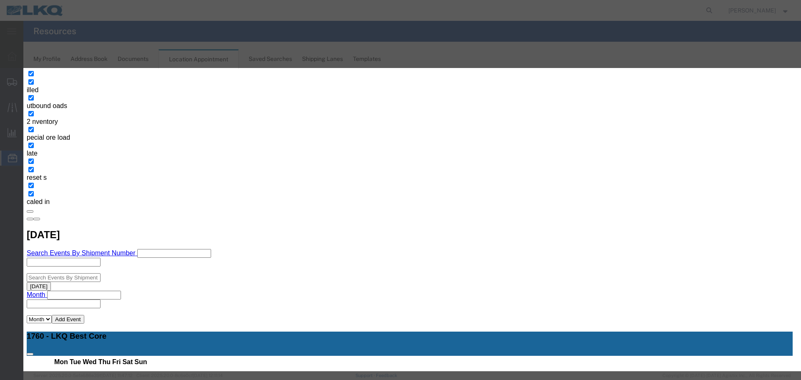
type input "D"
select select "40"
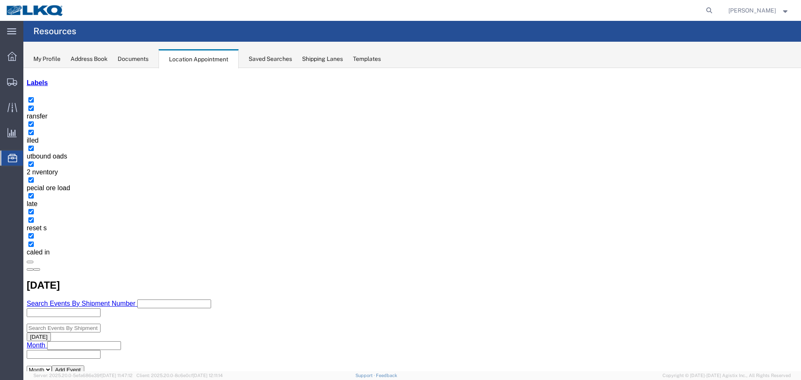
scroll to position [125, 0]
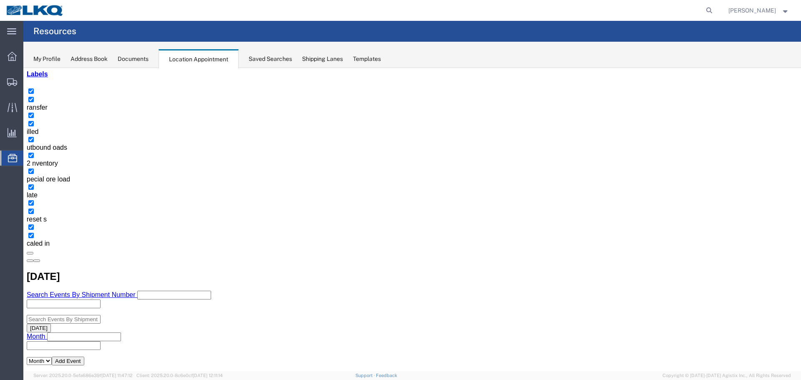
select select "1"
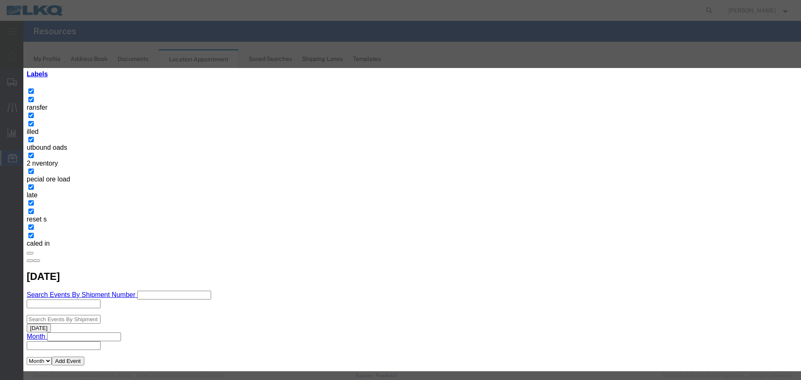
type input "8:45 AM"
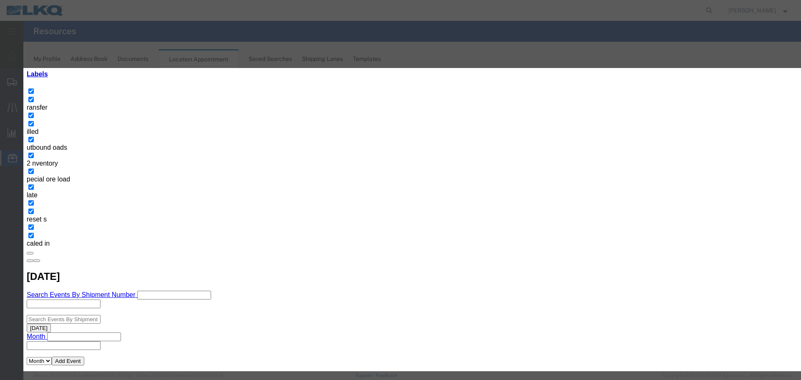
drag, startPoint x: 342, startPoint y: 126, endPoint x: 347, endPoint y: 120, distance: 7.1
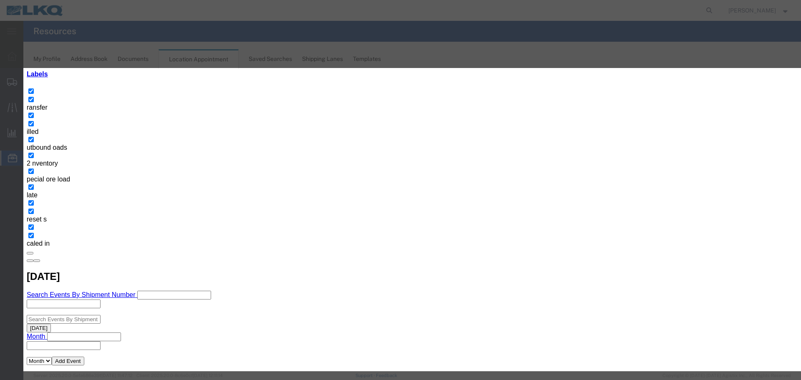
type input "LTL/AAA Cooper *rejected*"
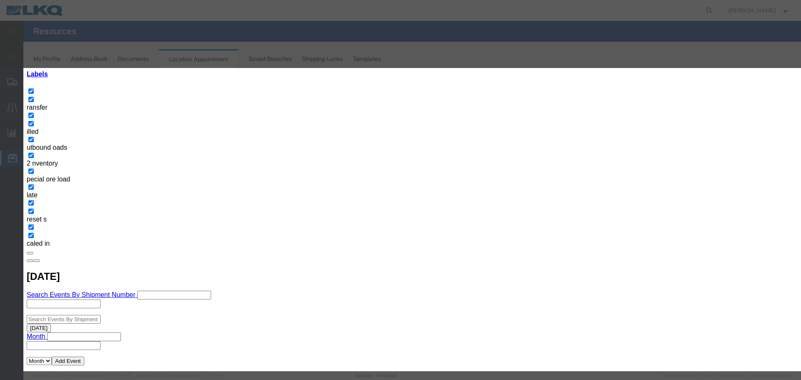
drag, startPoint x: 366, startPoint y: 113, endPoint x: 371, endPoint y: 106, distance: 8.6
type input "m"
select select "100"
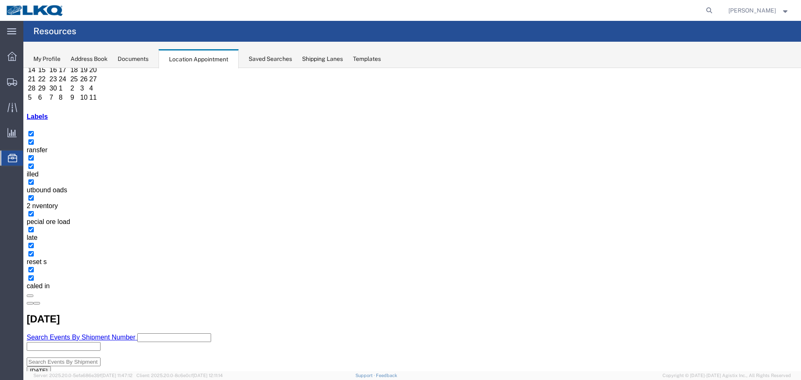
scroll to position [83, 0]
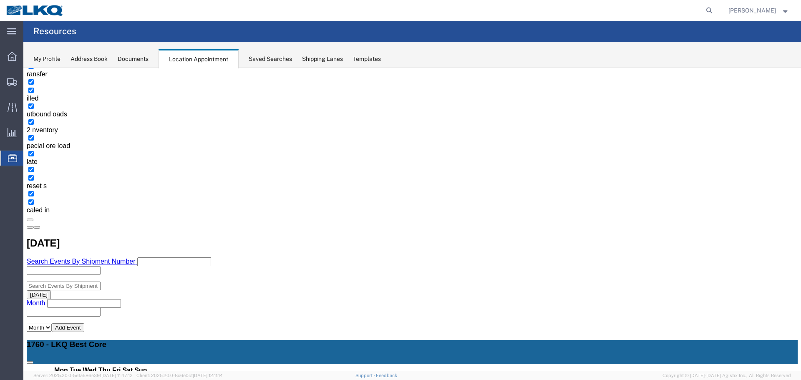
scroll to position [167, 0]
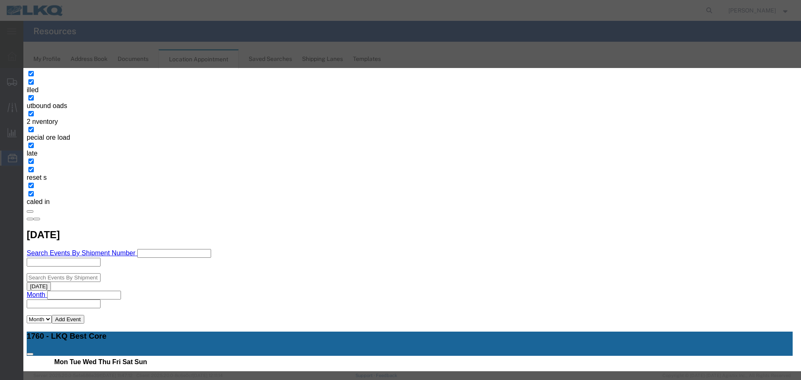
paste input "57054040"
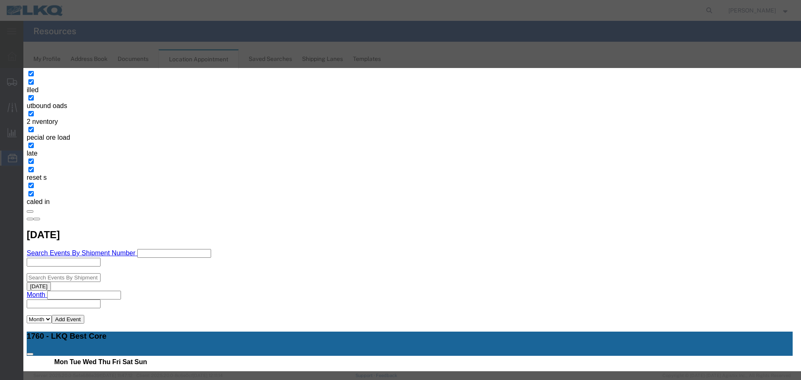
type input "57054040 BBB/JEFF"
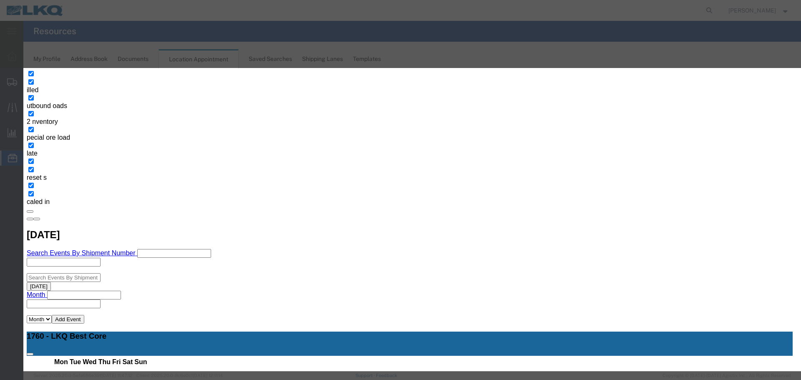
type input "10/08/25"
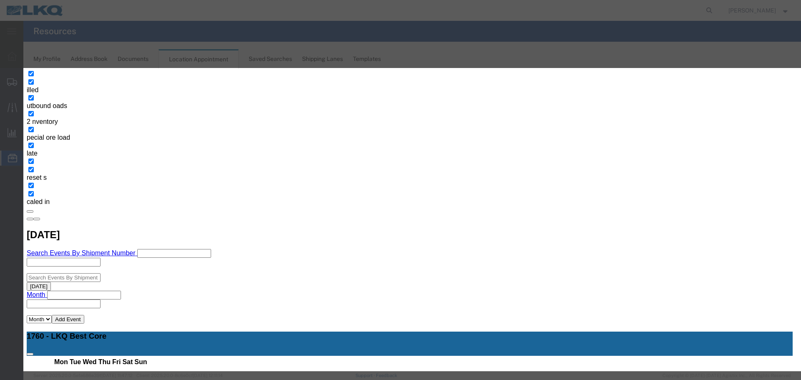
type input "2:15 PM"
select select "80"
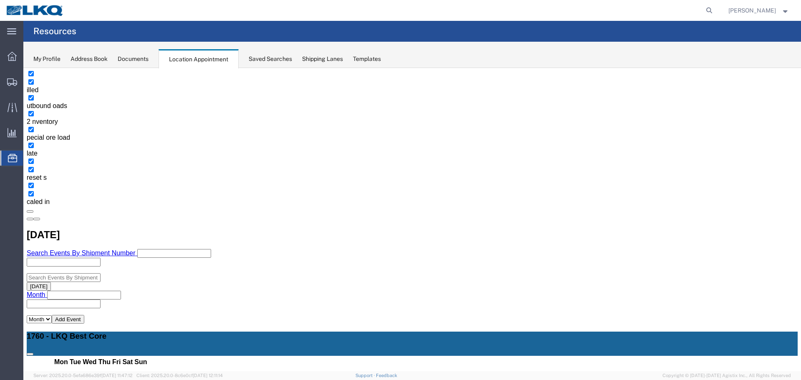
scroll to position [0, 0]
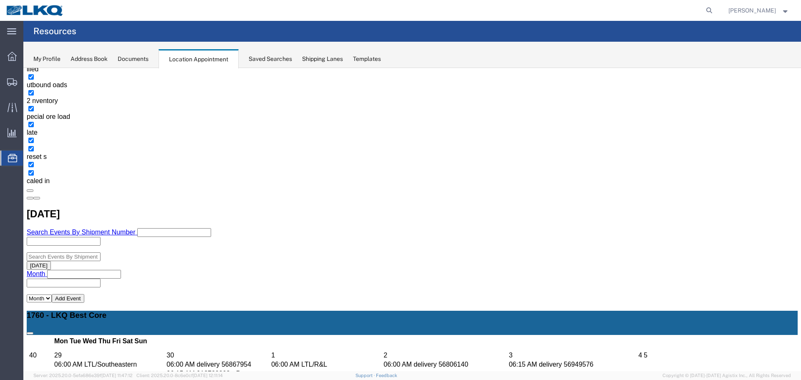
scroll to position [40, 0]
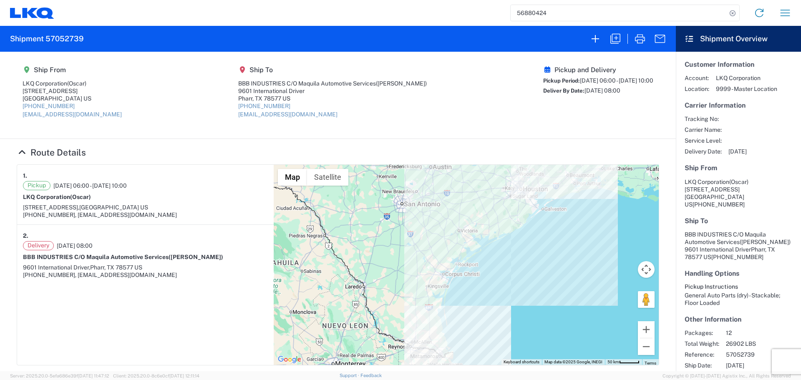
click at [553, 14] on input "56880424" at bounding box center [619, 13] width 216 height 16
type input "56698945"
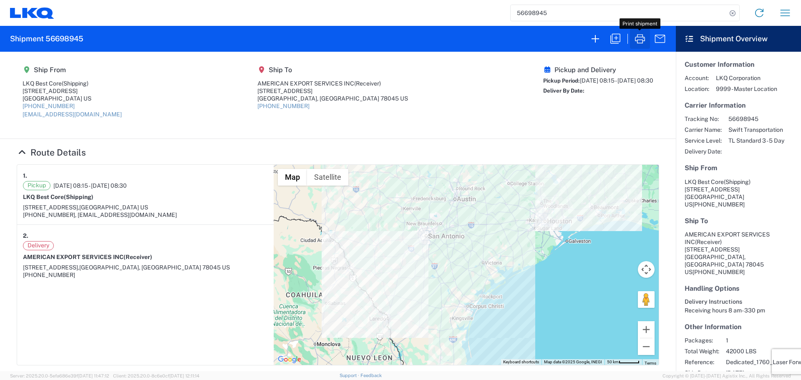
click at [643, 40] on icon "button" at bounding box center [640, 38] width 10 height 9
click at [780, 18] on icon "button" at bounding box center [784, 12] width 13 height 13
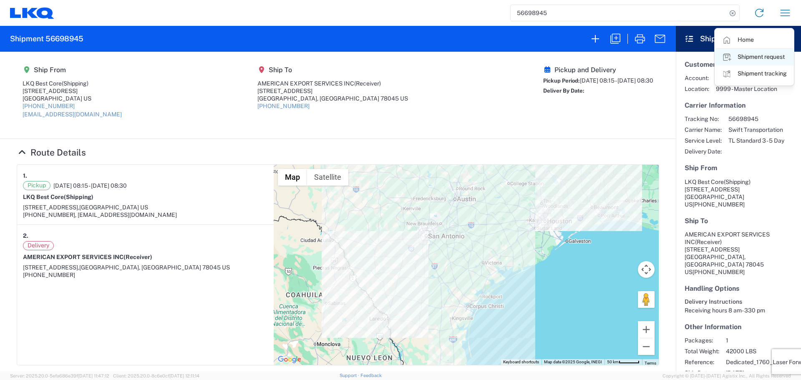
click at [762, 51] on link "Shipment request" at bounding box center [754, 57] width 78 height 17
select select "FULL"
select select "US"
select select "LBS"
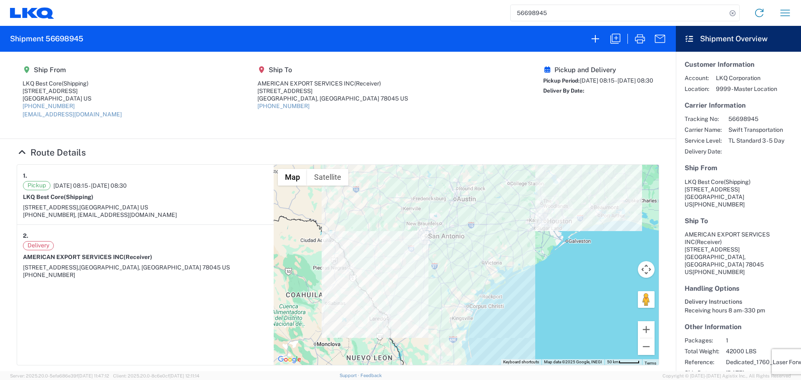
select select "IN"
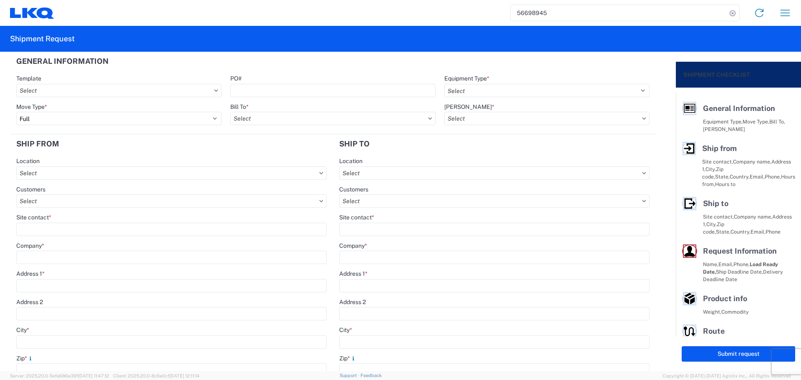
click at [526, 7] on input "56698945" at bounding box center [619, 13] width 216 height 16
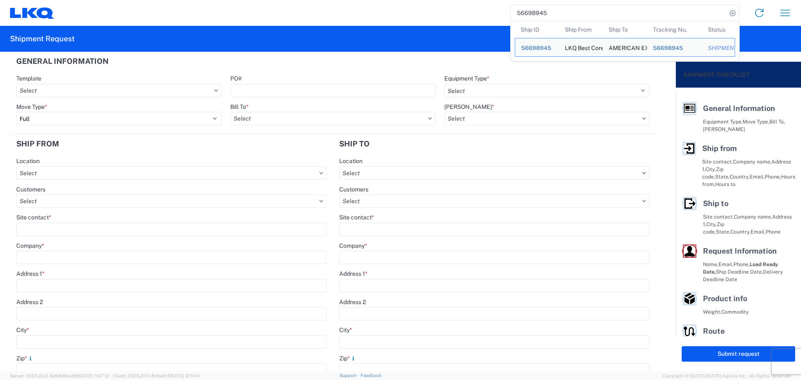
click at [526, 7] on input "56698945" at bounding box center [619, 13] width 216 height 16
paste input "952230"
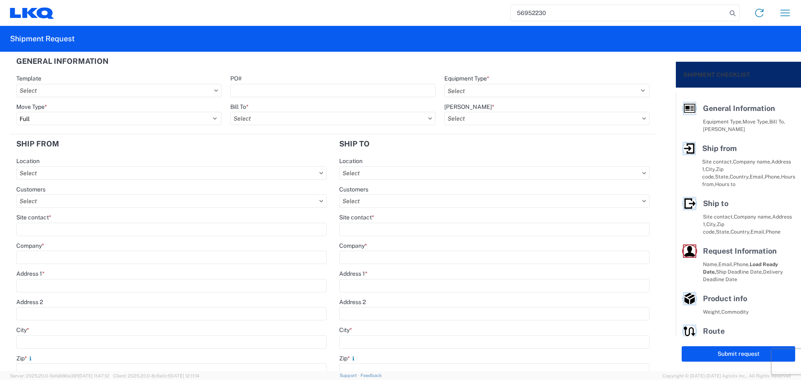
type input "56952230"
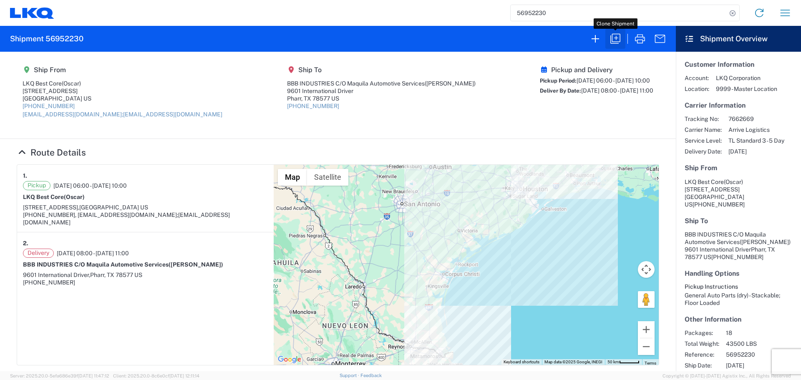
click at [618, 34] on icon "button" at bounding box center [615, 39] width 10 height 10
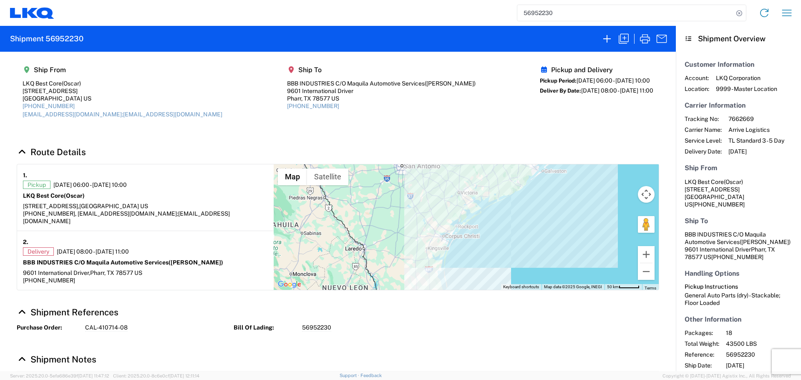
select select "STDV"
select select "FULL"
select select "US"
select select "LBS"
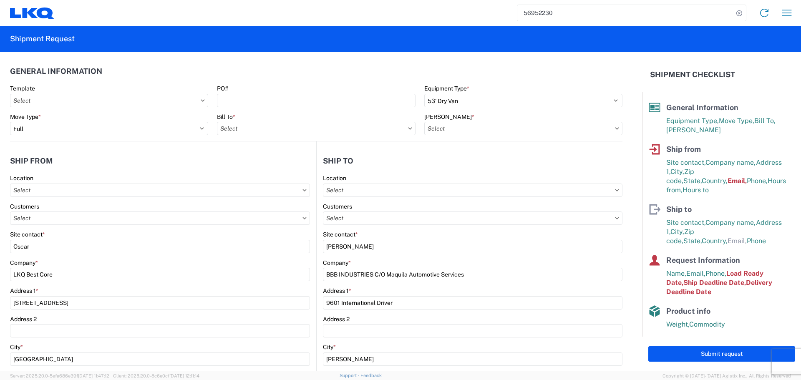
type input "1760 - LKQ Best Core"
type input "1760-6300-66000-0000 - 1760 Freight Out"
type input "1760 - LKQ Best Core"
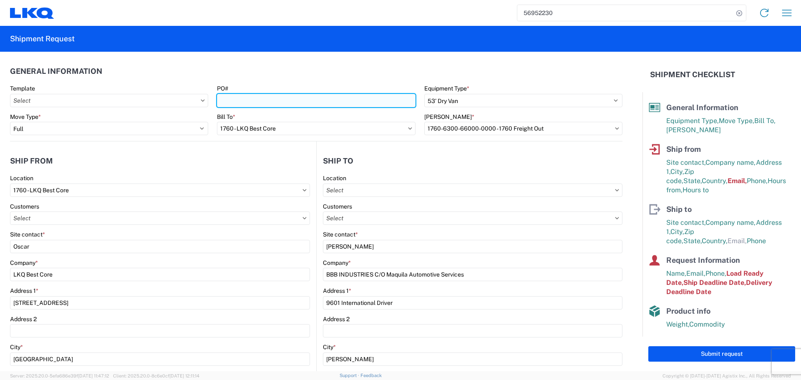
click at [279, 101] on input "PO#" at bounding box center [316, 100] width 198 height 13
type input "AUTO PARTS"
click at [250, 98] on input "AUTO PARTS" at bounding box center [316, 100] width 198 height 13
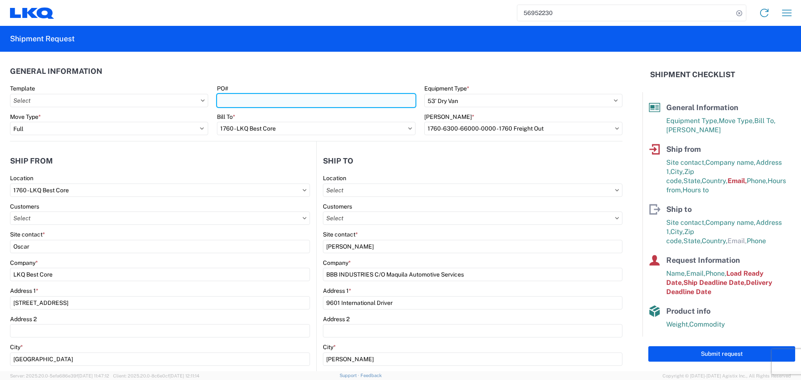
paste input "L70349"
type input "L70349 - JEFF"
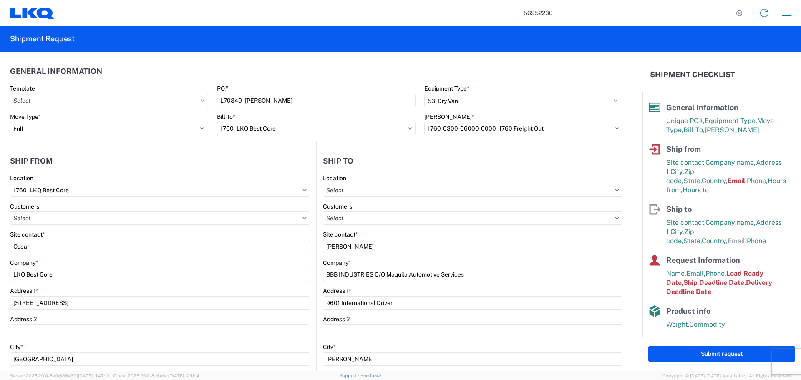
click at [325, 76] on header "General Information" at bounding box center [316, 71] width 612 height 19
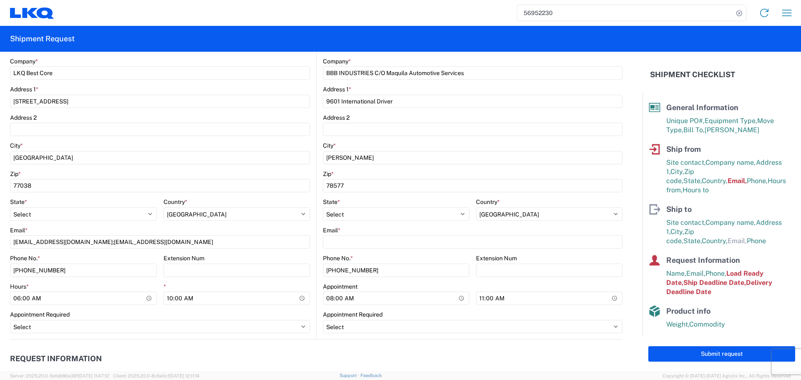
scroll to position [209, 0]
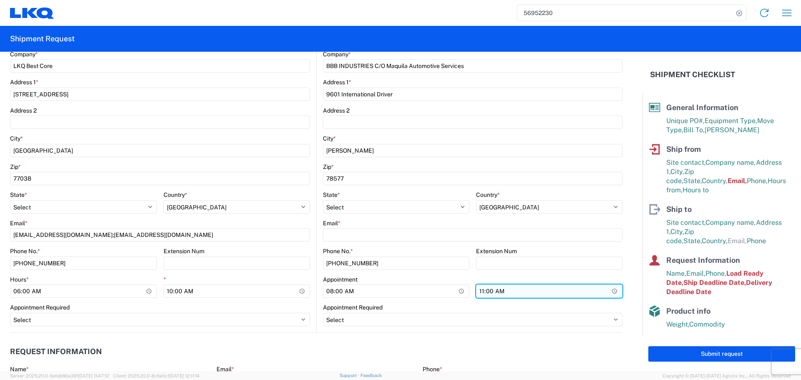
click at [611, 294] on input "11:00:00" at bounding box center [549, 290] width 146 height 13
type input "13:00"
click at [294, 335] on agx-request-info "Request Information Name * Oscar Email * acgarcia@lkqcorp.com Merchant Phone * …" at bounding box center [316, 377] width 612 height 90
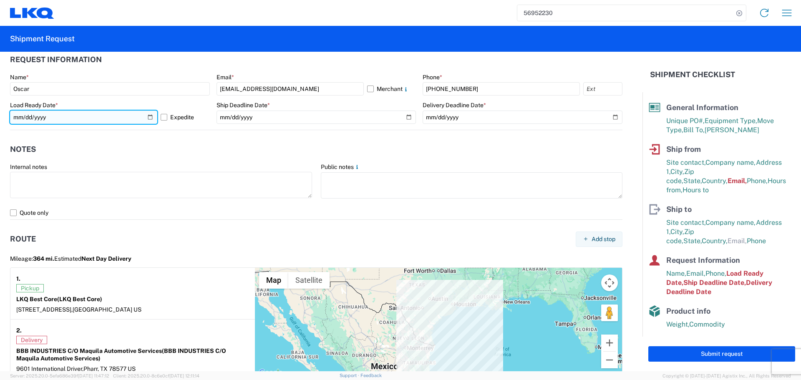
click at [154, 113] on input "2025-09-30" at bounding box center [83, 117] width 147 height 13
click at [150, 113] on input "2025-09-30" at bounding box center [83, 117] width 147 height 13
click at [147, 115] on input "2025-09-30" at bounding box center [83, 117] width 147 height 13
type input "[DATE]"
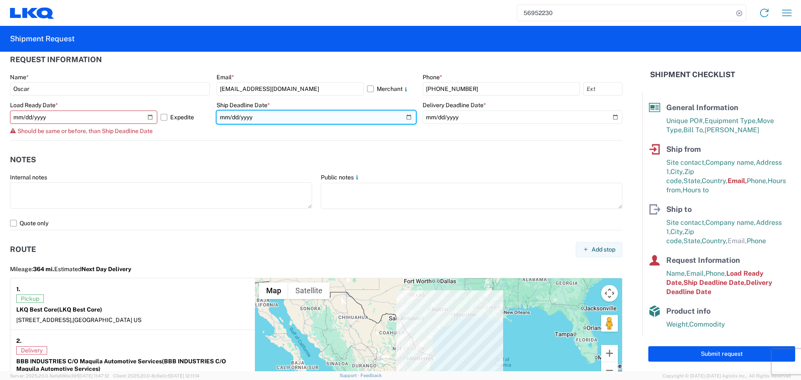
click at [406, 117] on input "2025-09-30" at bounding box center [316, 117] width 200 height 13
type input "[DATE]"
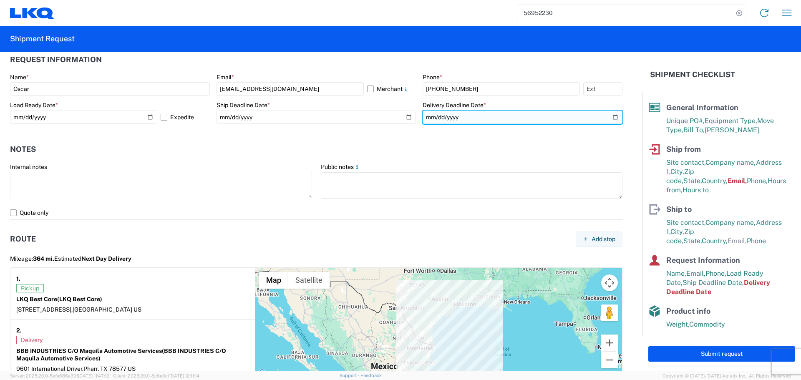
click at [606, 114] on input "2025-10-01" at bounding box center [523, 117] width 200 height 13
type input "[DATE]"
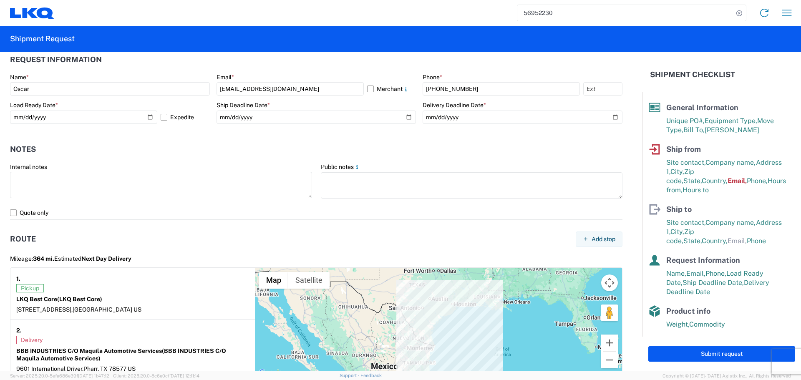
click at [421, 139] on agx-notes "Notes Internal notes Public notes Quote only" at bounding box center [316, 175] width 612 height 90
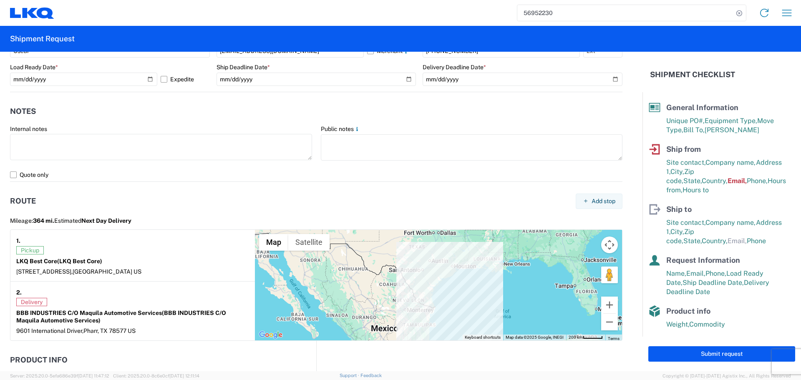
scroll to position [738, 0]
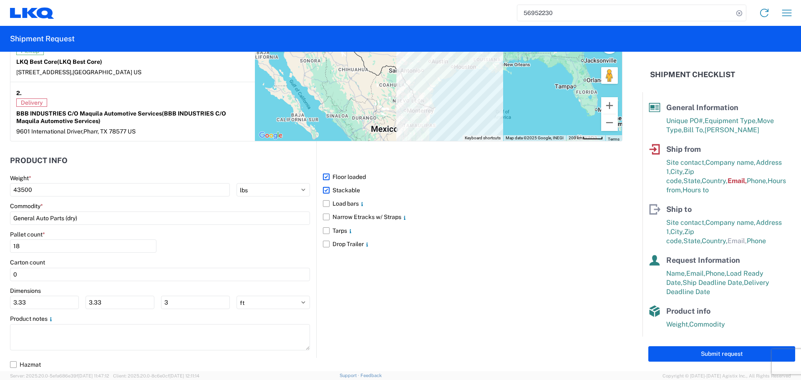
click at [48, 293] on div "Dimensions" at bounding box center [160, 291] width 300 height 8
click at [44, 308] on input "3.33" at bounding box center [44, 302] width 69 height 13
type input "3"
type input "40"
click at [149, 307] on input "3.33" at bounding box center [120, 302] width 69 height 13
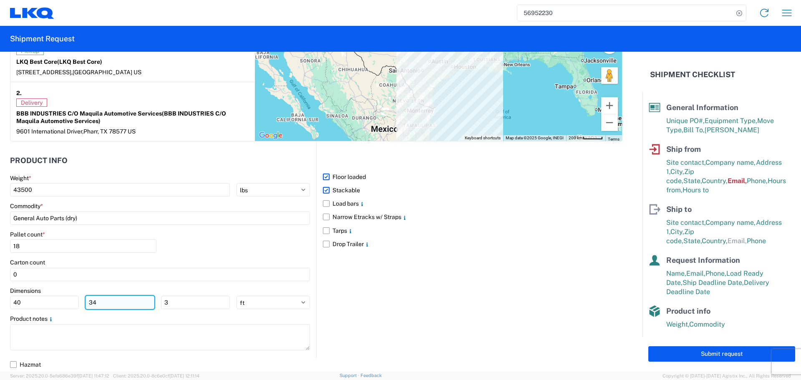
type input "3"
type input "40"
click at [166, 302] on input "3" at bounding box center [195, 302] width 69 height 13
type input "36"
click at [162, 248] on div "Pallet count * 18" at bounding box center [160, 245] width 300 height 28
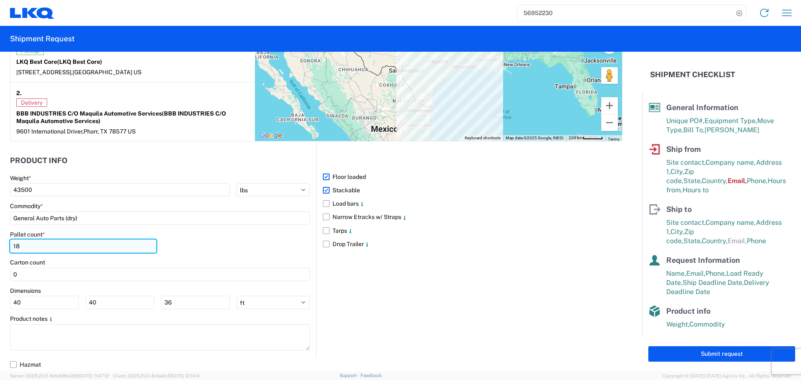
click at [53, 252] on input "18" at bounding box center [83, 245] width 146 height 13
type input "1"
type input "24"
click at [79, 165] on header "Product Info" at bounding box center [163, 160] width 306 height 19
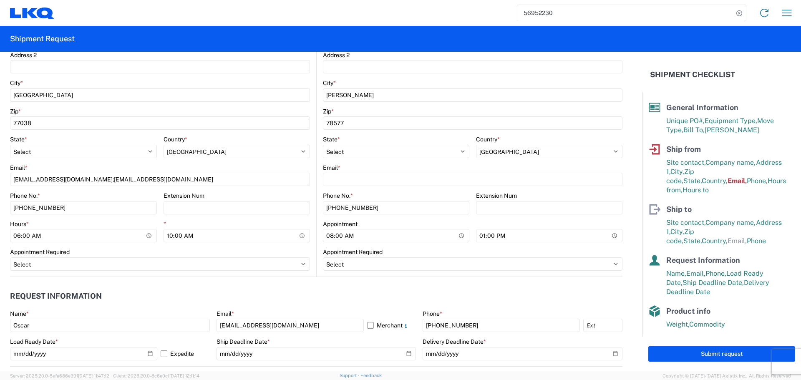
scroll to position [446, 0]
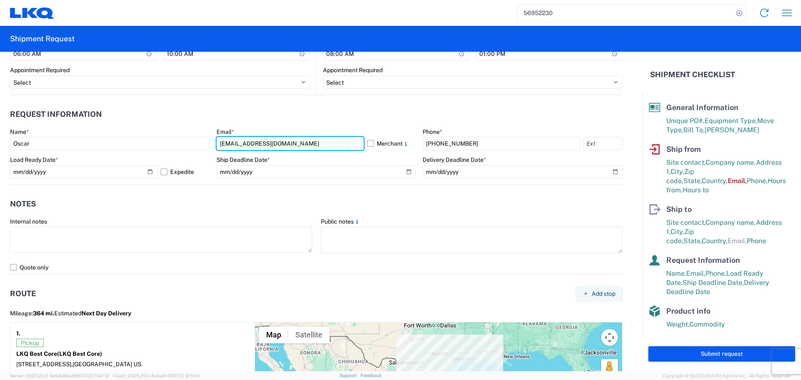
click at [246, 144] on input "acgarcia@lkqcorp.com" at bounding box center [289, 143] width 147 height 13
type input "[EMAIL_ADDRESS][DOMAIN_NAME]"
click at [289, 198] on header "Notes" at bounding box center [316, 204] width 612 height 19
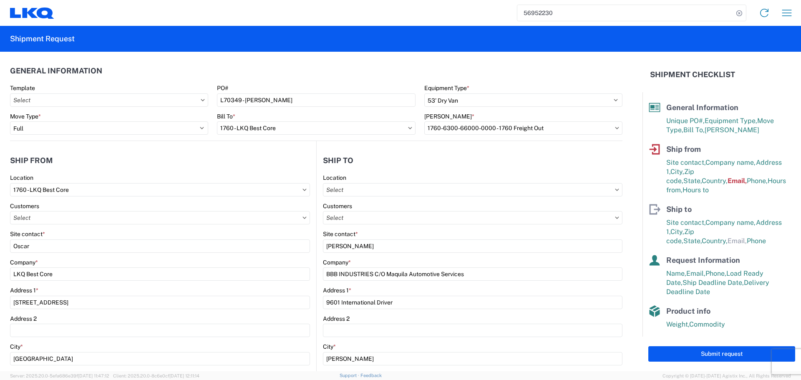
scroll to position [0, 0]
click at [709, 355] on button "Submit request" at bounding box center [721, 353] width 147 height 15
click at [312, 242] on main "1760 Location 1760 - LKQ Best Core Customers Site contact * Oscar Company * LKQ…" at bounding box center [163, 362] width 306 height 377
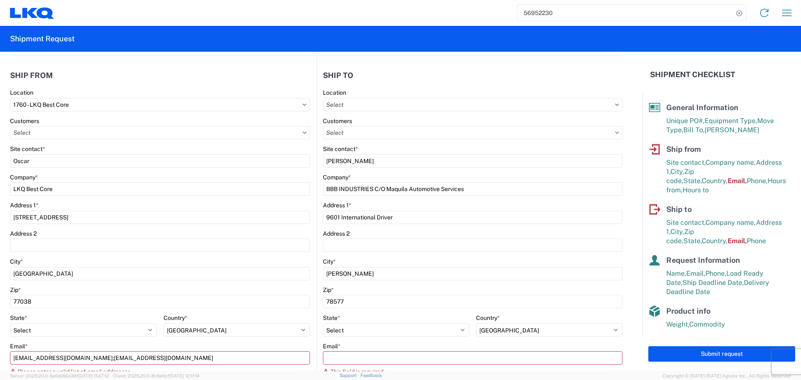
scroll to position [250, 0]
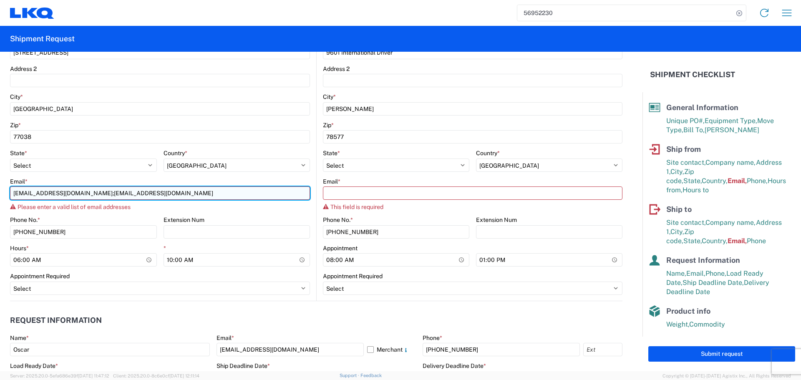
click at [80, 194] on input "[EMAIL_ADDRESS][DOMAIN_NAME];[EMAIL_ADDRESS][DOMAIN_NAME]" at bounding box center [160, 192] width 300 height 13
type input "[EMAIL_ADDRESS][DOMAIN_NAME]"
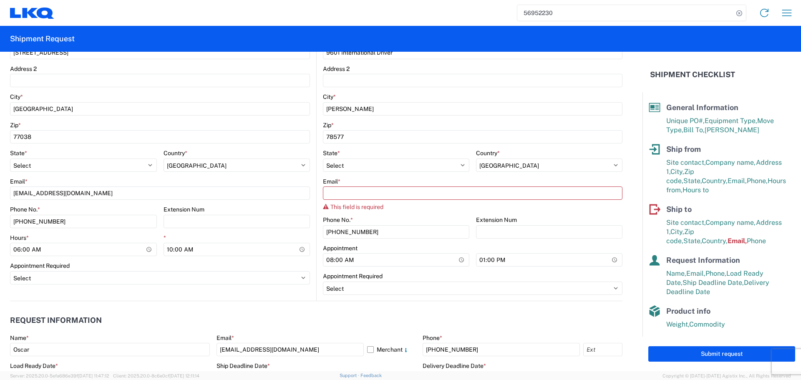
click at [317, 204] on main "Location Customers Site contact * LAZARO VILLAREAL Company * BBB INDUSTRIES C/O…" at bounding box center [470, 112] width 306 height 377
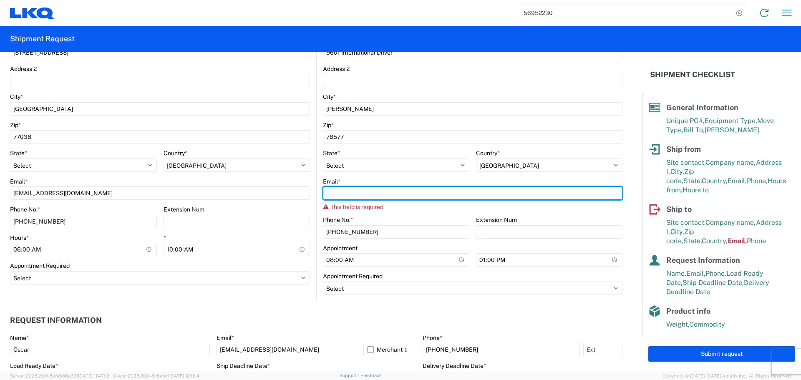
click at [352, 196] on input "Email *" at bounding box center [472, 192] width 299 height 13
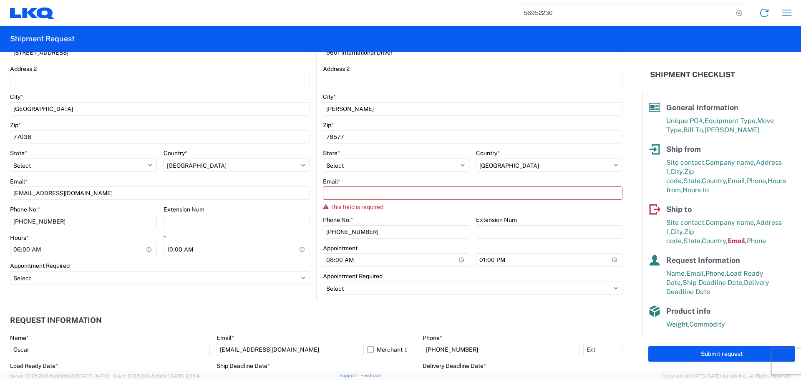
click at [310, 202] on main "1760 Location 1760 - LKQ Best Core Customers Site contact * Oscar Company * LKQ…" at bounding box center [163, 107] width 306 height 366
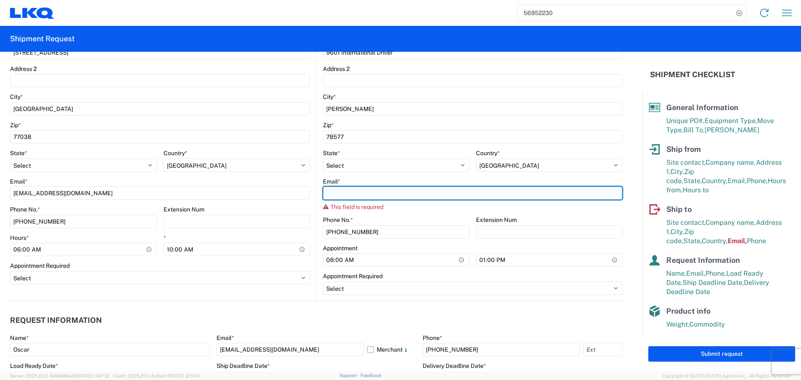
click at [345, 199] on input "Email *" at bounding box center [472, 192] width 299 height 13
type input "[EMAIL_ADDRESS][DOMAIN_NAME]"
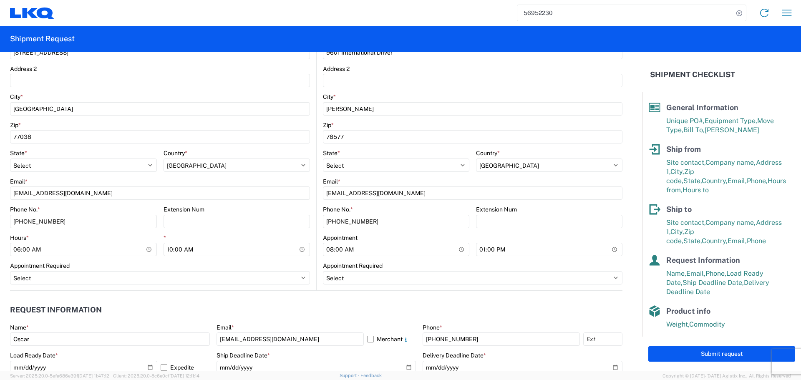
click at [336, 291] on agx-request-info "Request Information Name * Oscar Email * oxdavila@lkqcorp.com Merchant Phone * …" at bounding box center [316, 336] width 612 height 90
click at [314, 301] on header "Request Information" at bounding box center [316, 310] width 612 height 19
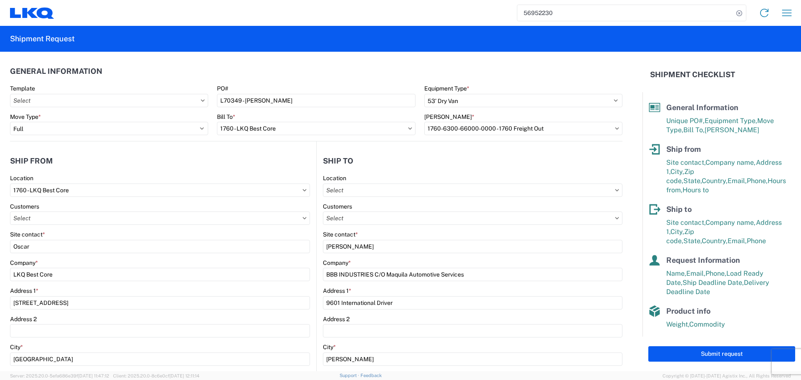
click at [765, 369] on div "Submit request" at bounding box center [721, 354] width 158 height 35
click at [732, 357] on button "Submit request" at bounding box center [721, 353] width 147 height 15
